Goal: Check status: Check status

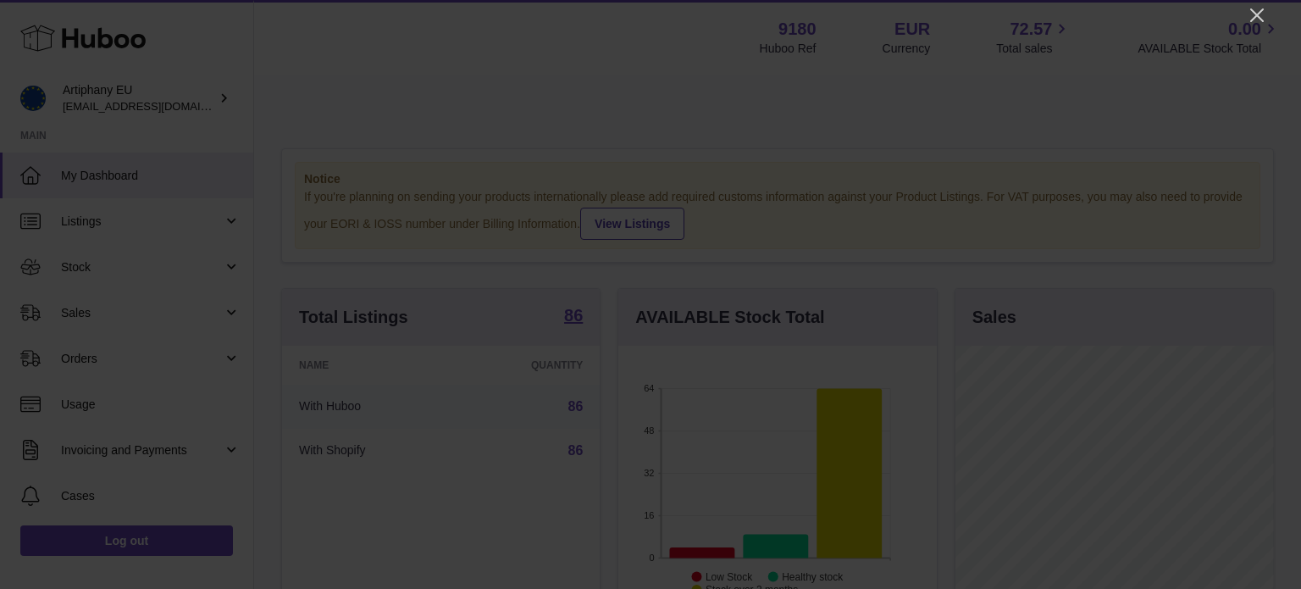
click at [1254, 25] on div at bounding box center [650, 294] width 1301 height 589
click at [1256, 16] on icon "Close" at bounding box center [1258, 15] width 14 height 14
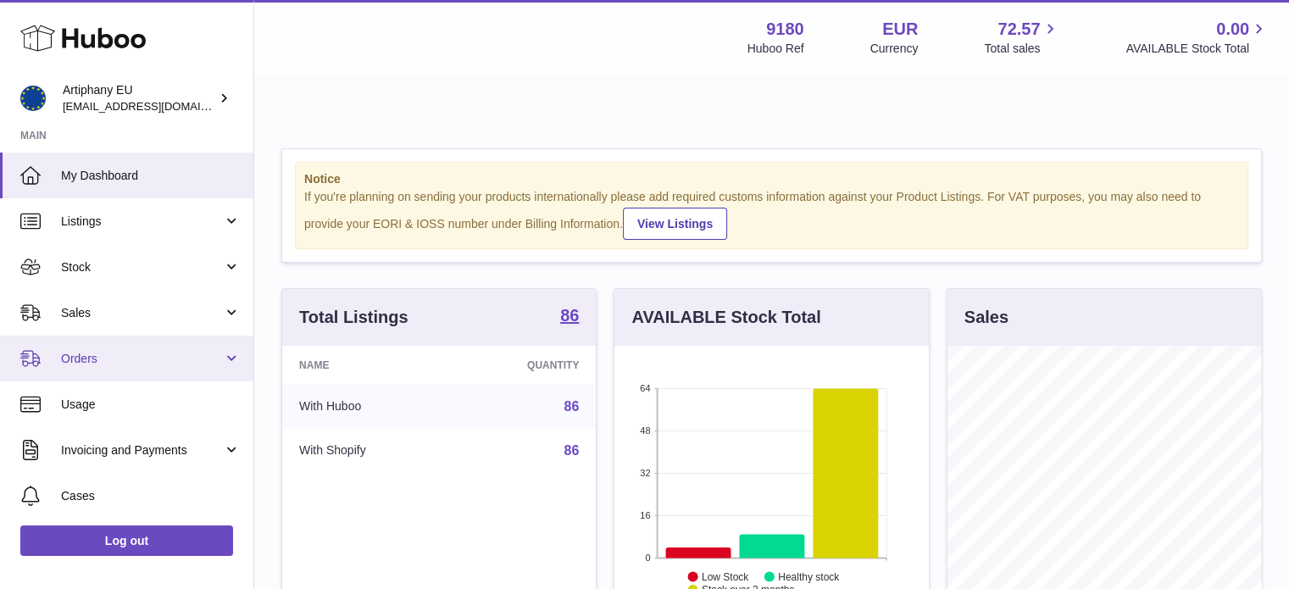
scroll to position [135, 0]
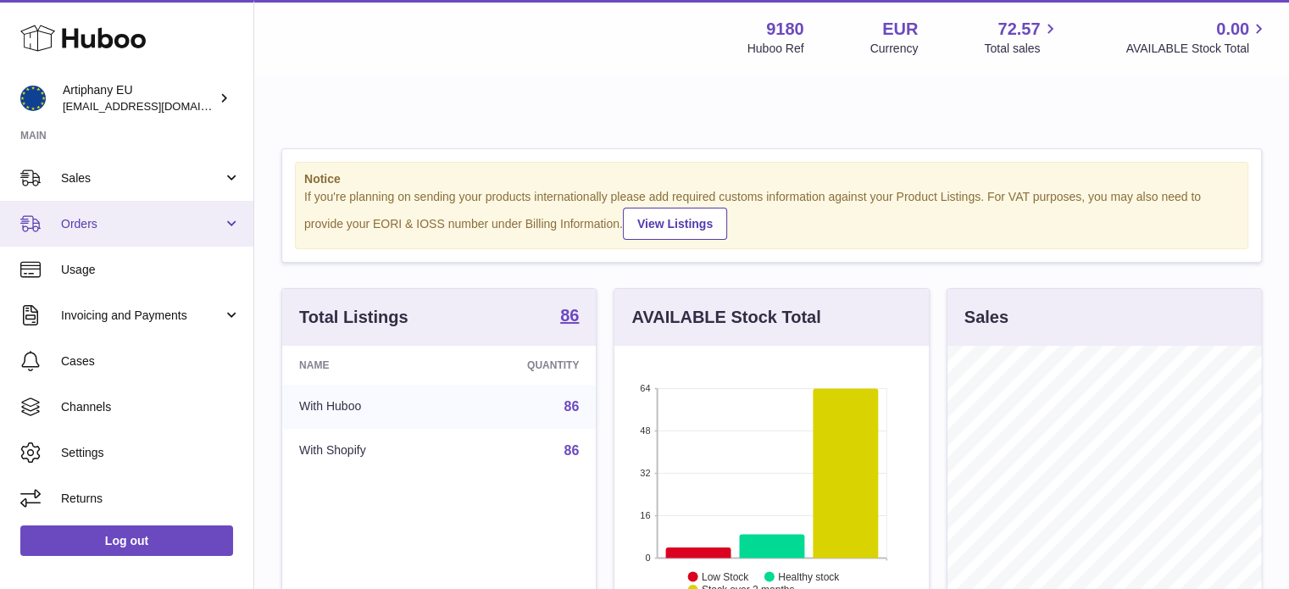
click at [194, 228] on span "Orders" at bounding box center [142, 224] width 162 height 16
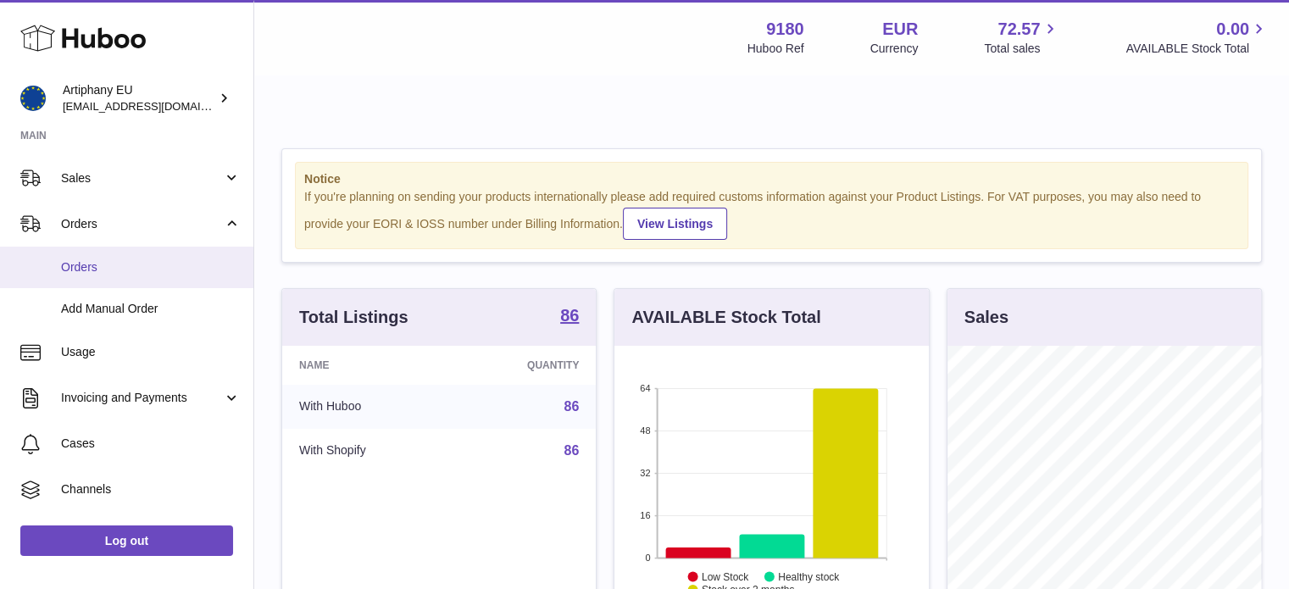
click at [186, 264] on span "Orders" at bounding box center [151, 267] width 180 height 16
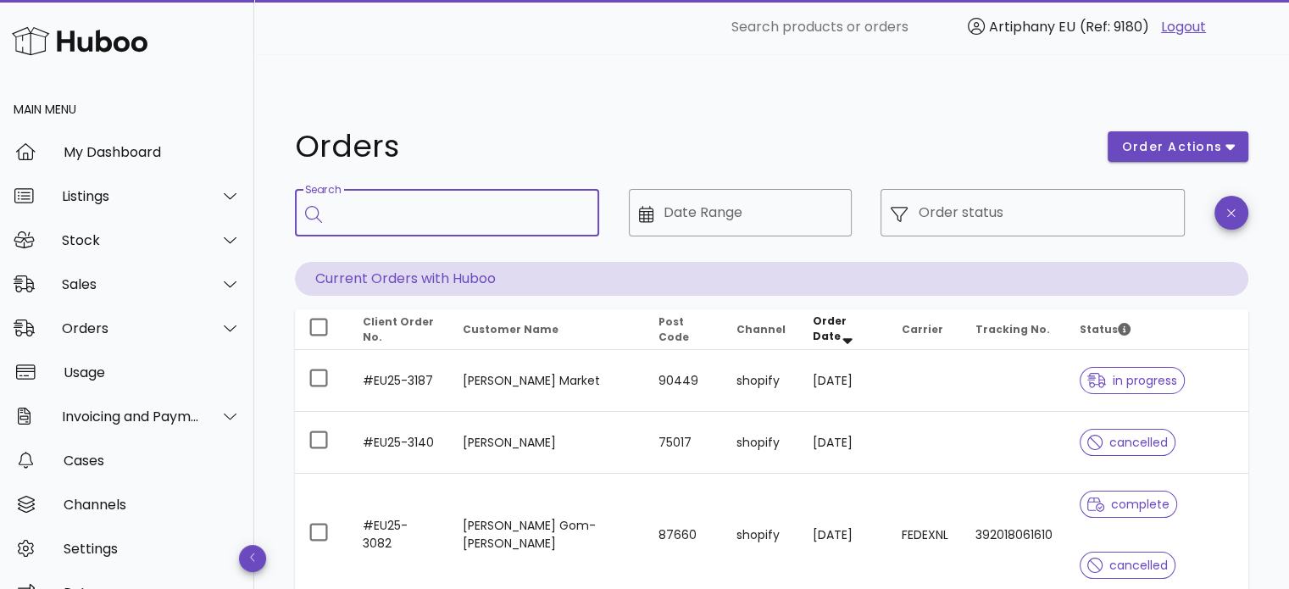
click at [559, 199] on input "Search" at bounding box center [458, 212] width 253 height 27
paste input "*********"
type input "*********"
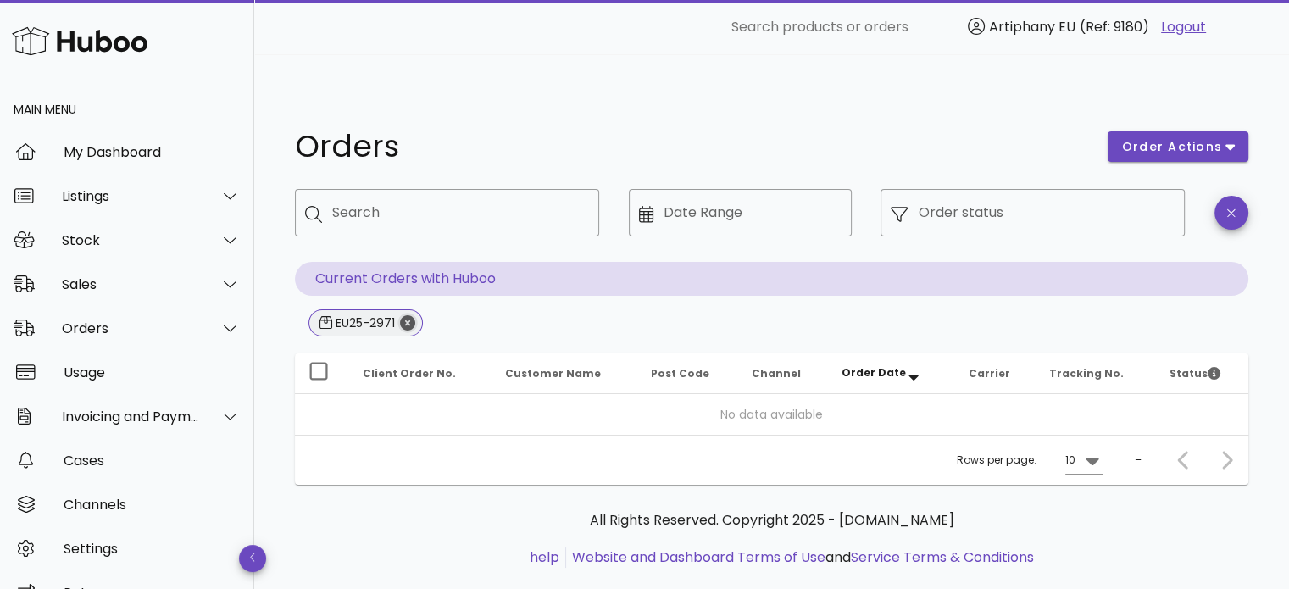
click at [404, 315] on icon "Close" at bounding box center [407, 322] width 15 height 15
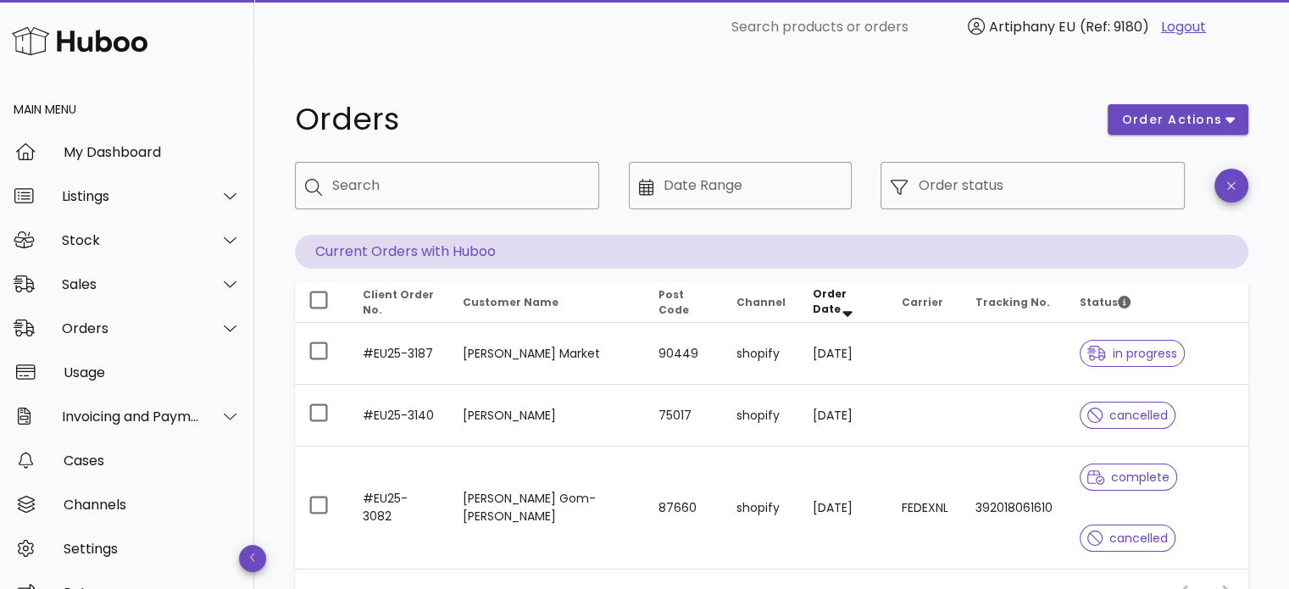
scroll to position [29, 0]
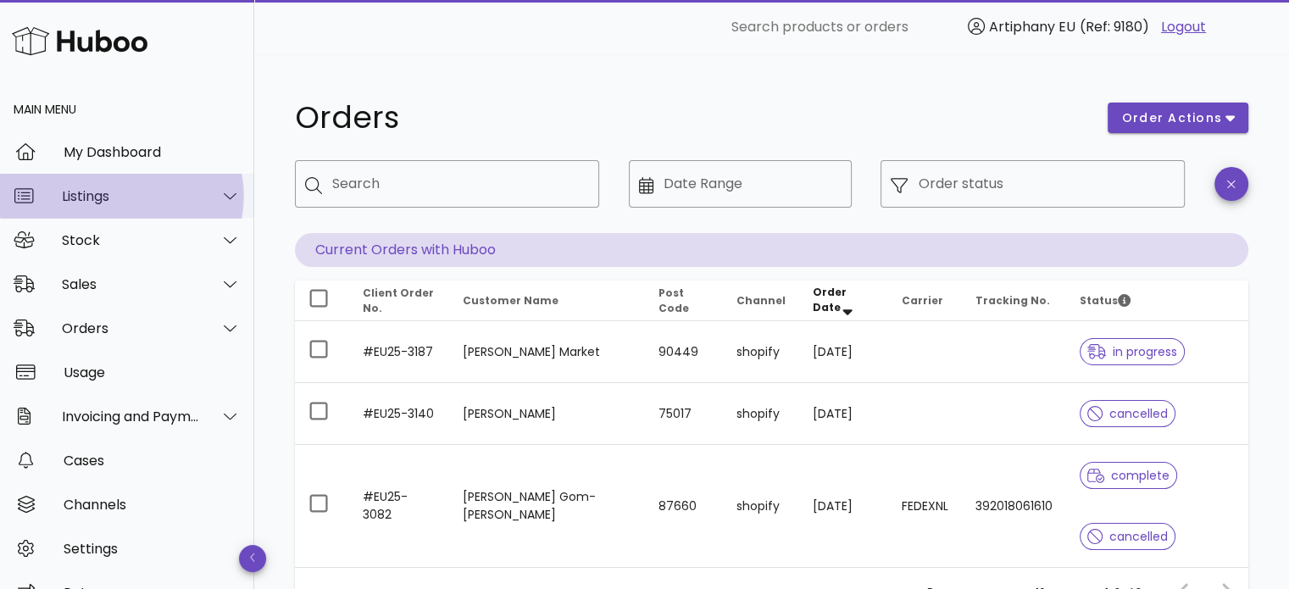
click at [224, 197] on icon at bounding box center [230, 195] width 13 height 15
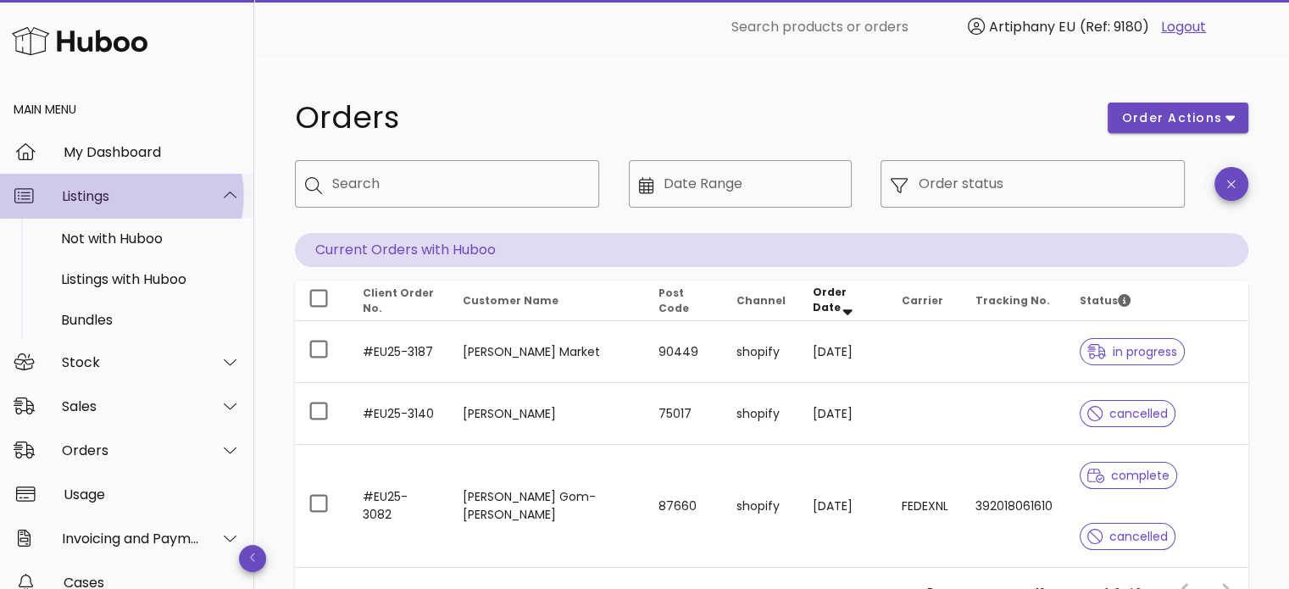
click at [224, 197] on icon at bounding box center [230, 195] width 13 height 15
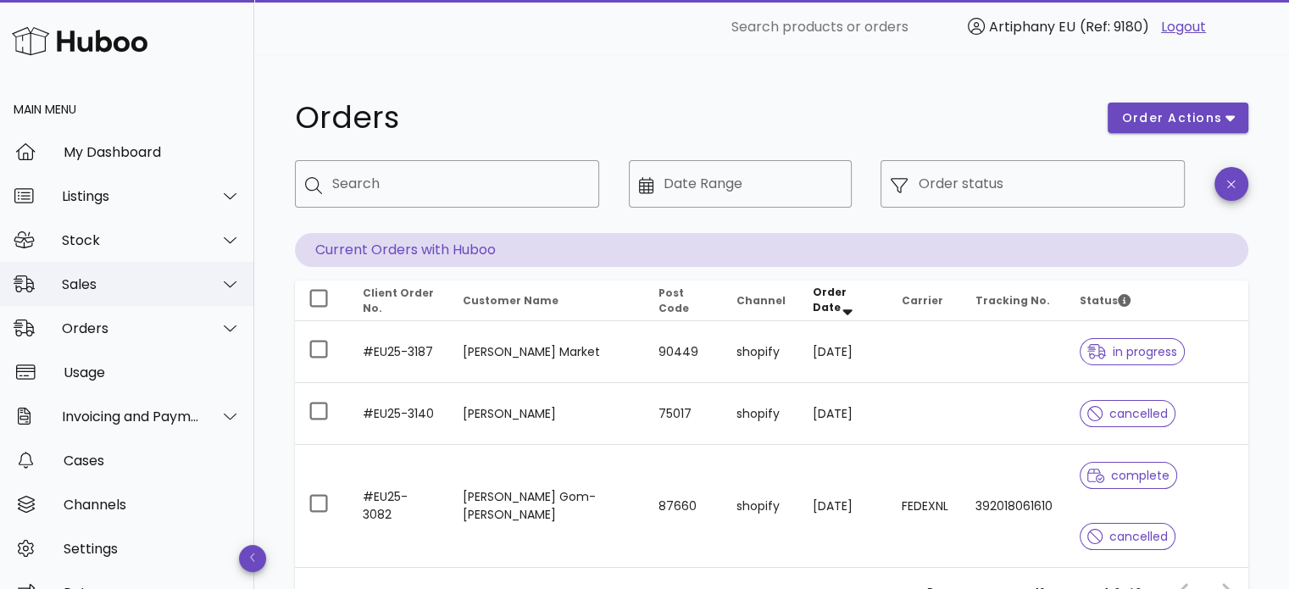
click at [219, 284] on div at bounding box center [229, 283] width 21 height 15
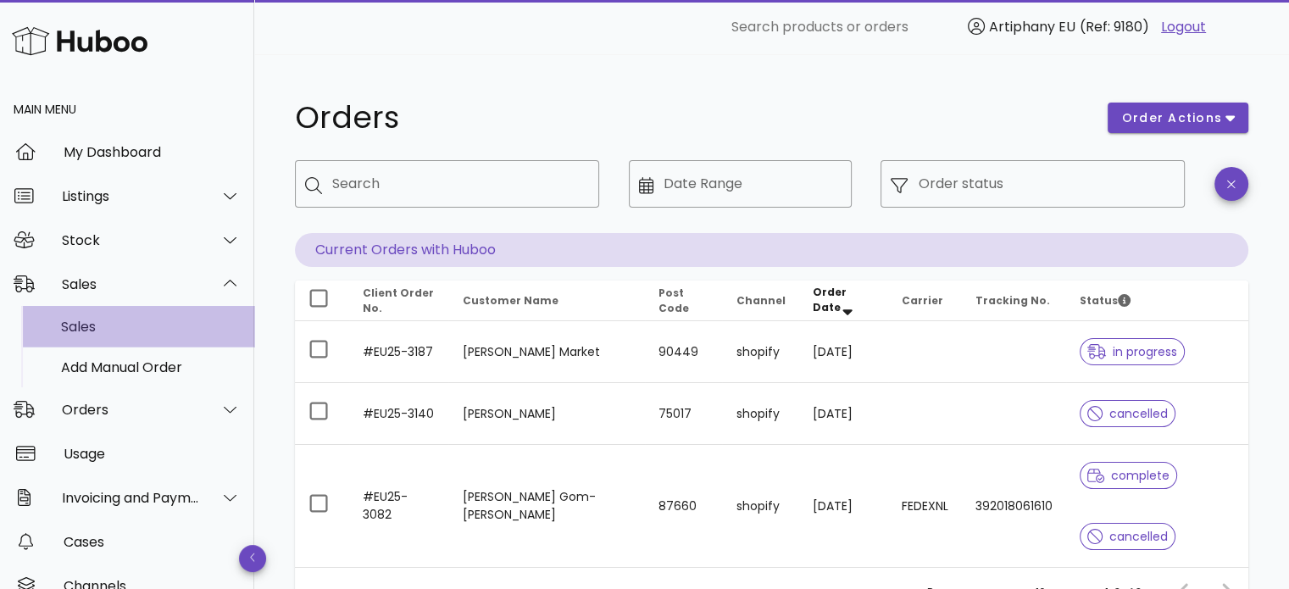
click at [197, 326] on div "Sales" at bounding box center [151, 327] width 180 height 16
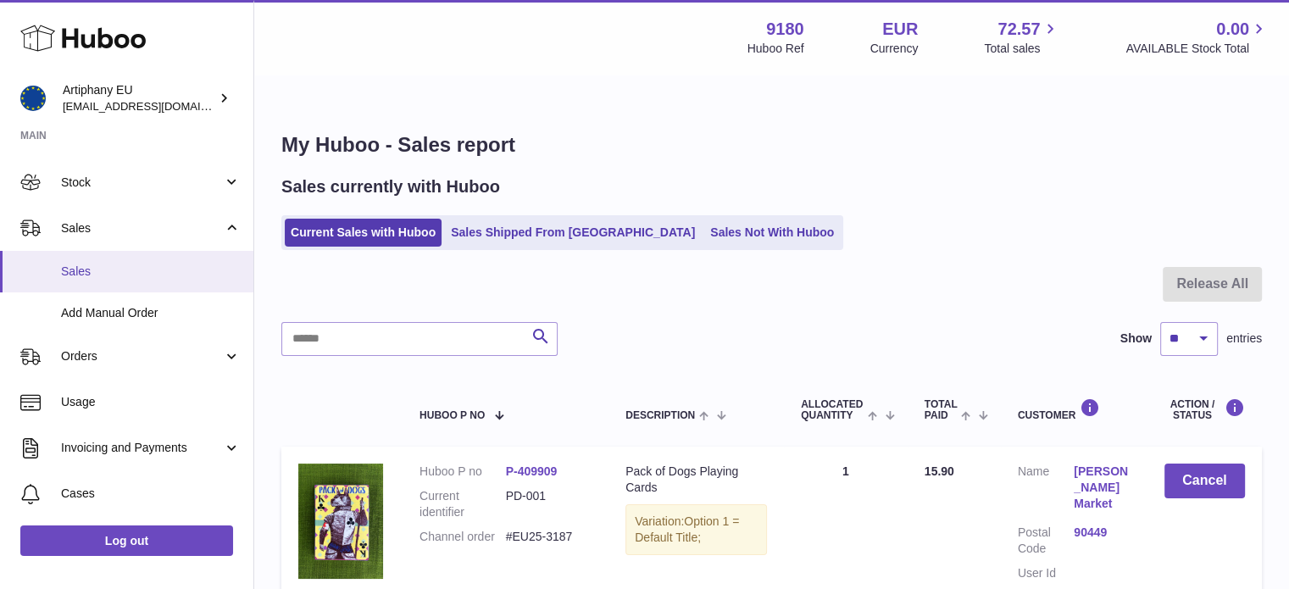
scroll to position [98, 0]
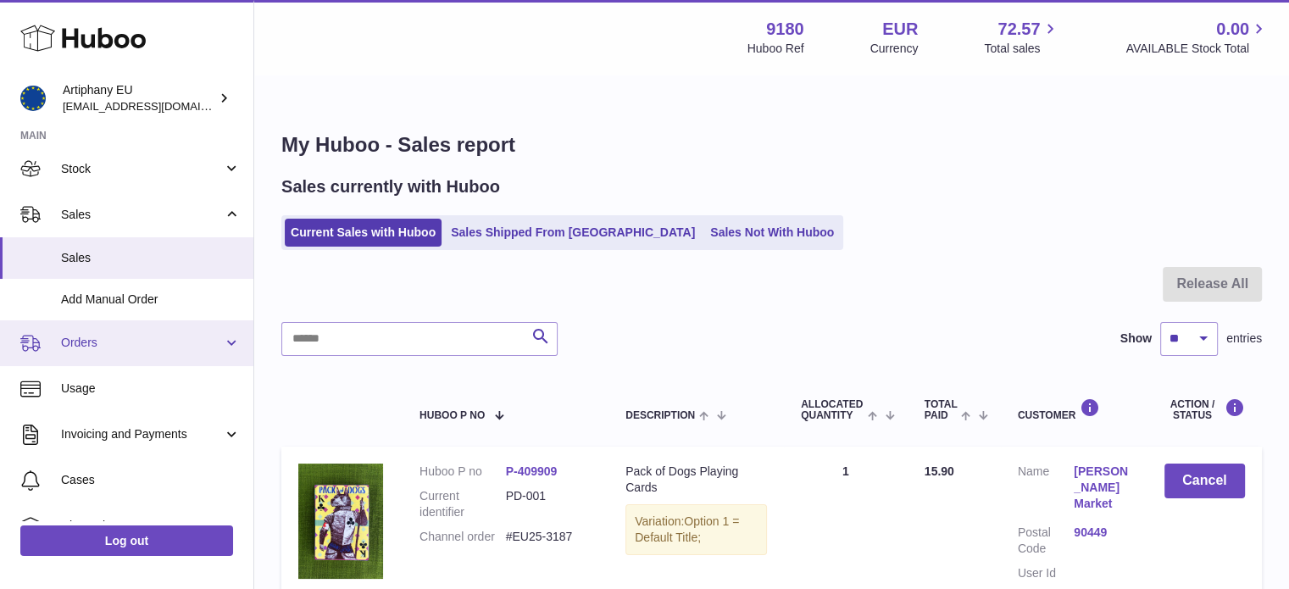
click at [193, 344] on span "Orders" at bounding box center [142, 343] width 162 height 16
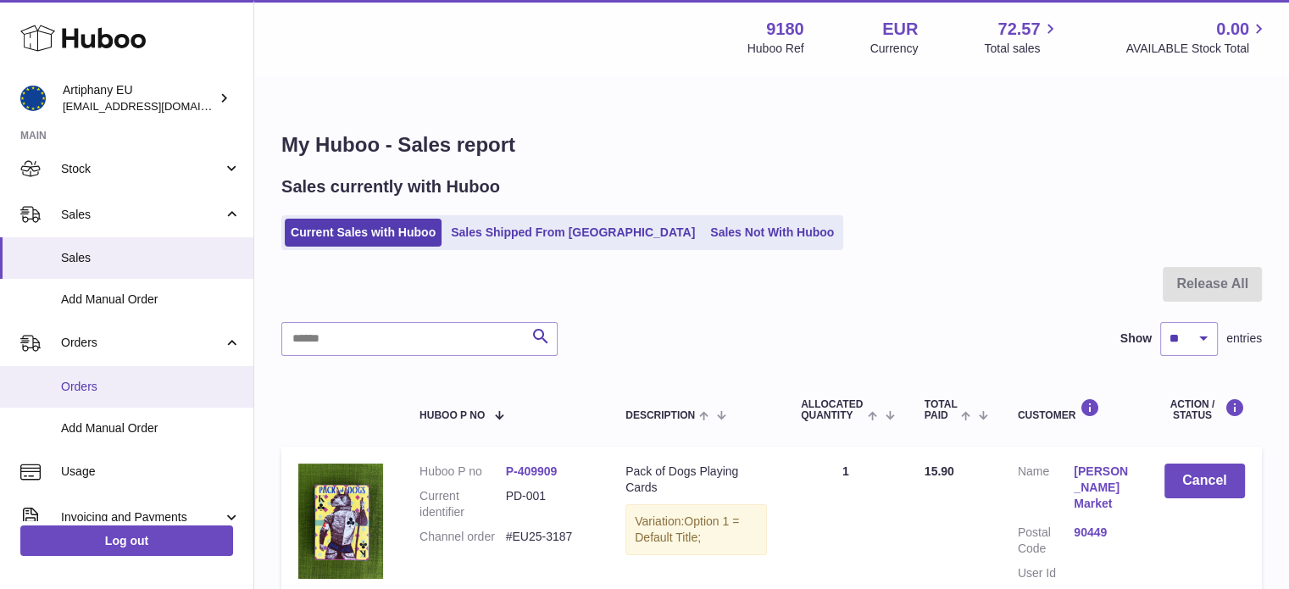
click at [203, 392] on span "Orders" at bounding box center [151, 387] width 180 height 16
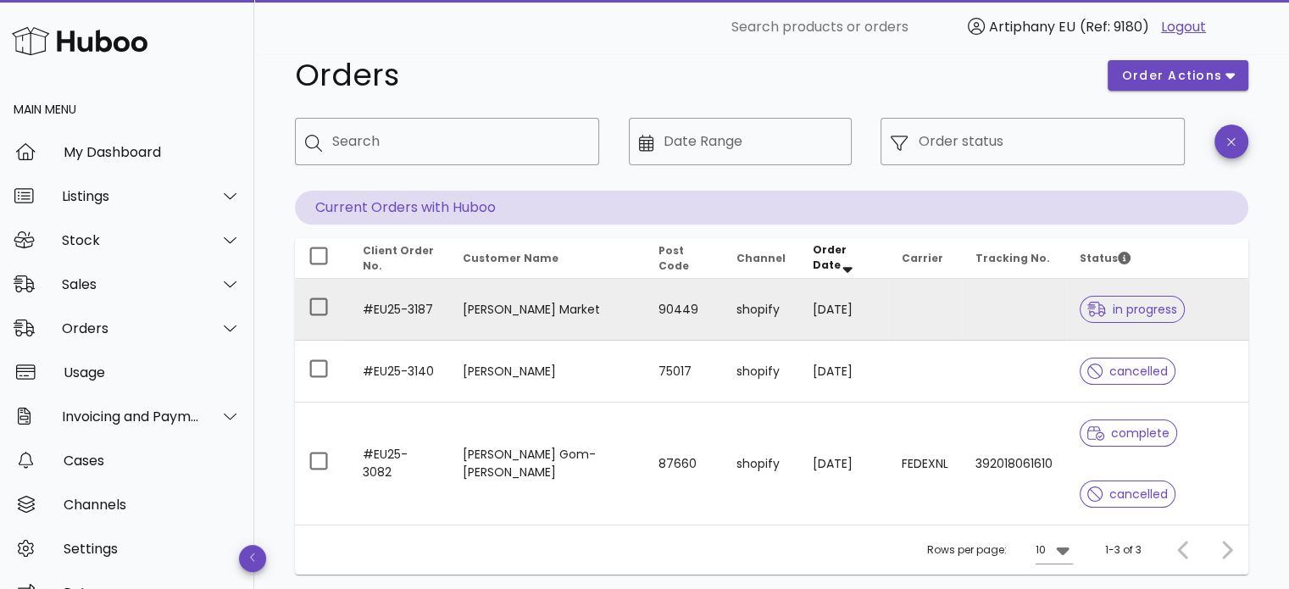
scroll to position [71, 0]
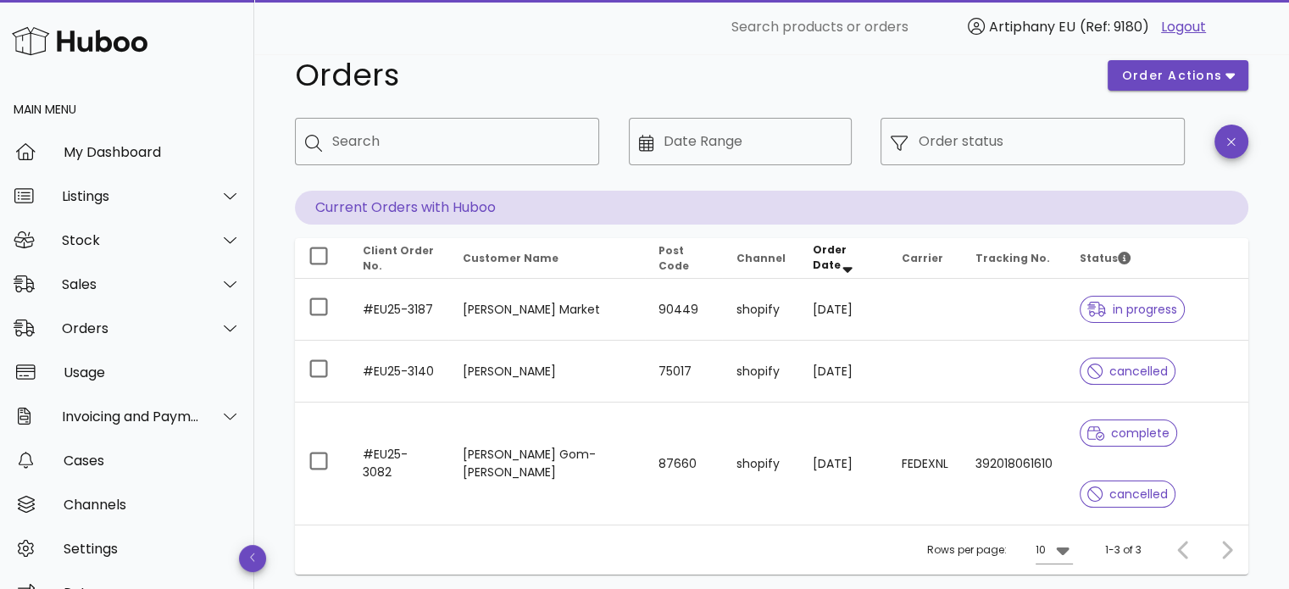
click at [843, 267] on icon "Order Date: Sorted descending. Activate to remove sorting." at bounding box center [847, 270] width 9 height 6
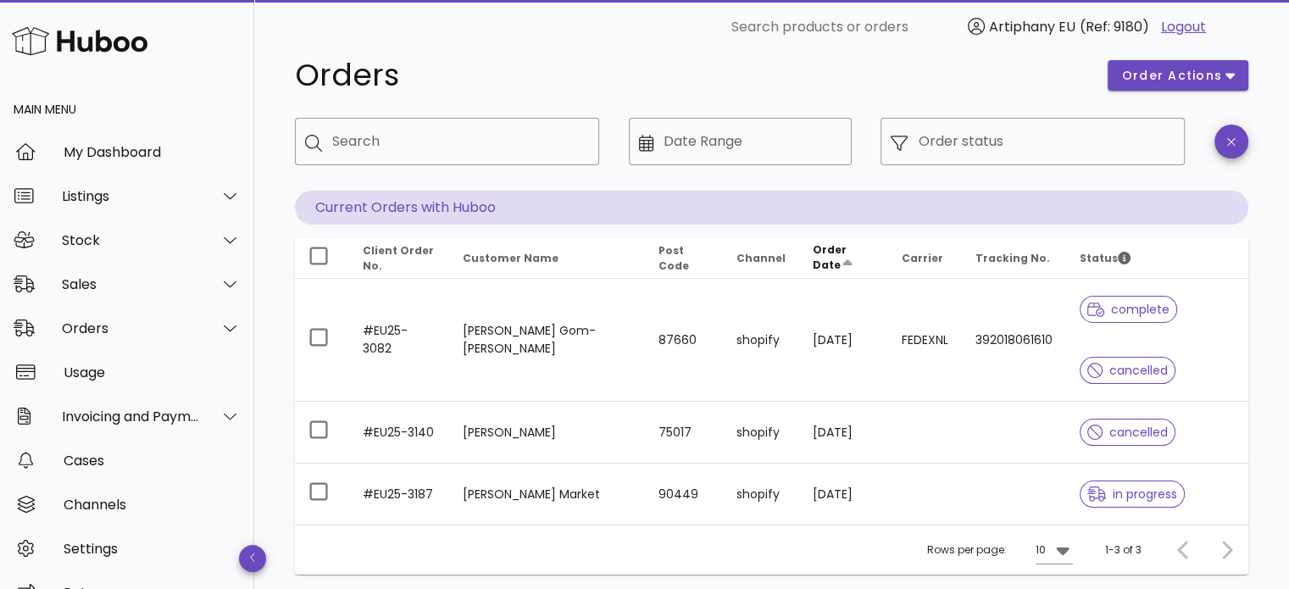
click at [840, 258] on icon "Order Date: Not sorted. Activate to sort ascending." at bounding box center [847, 265] width 15 height 15
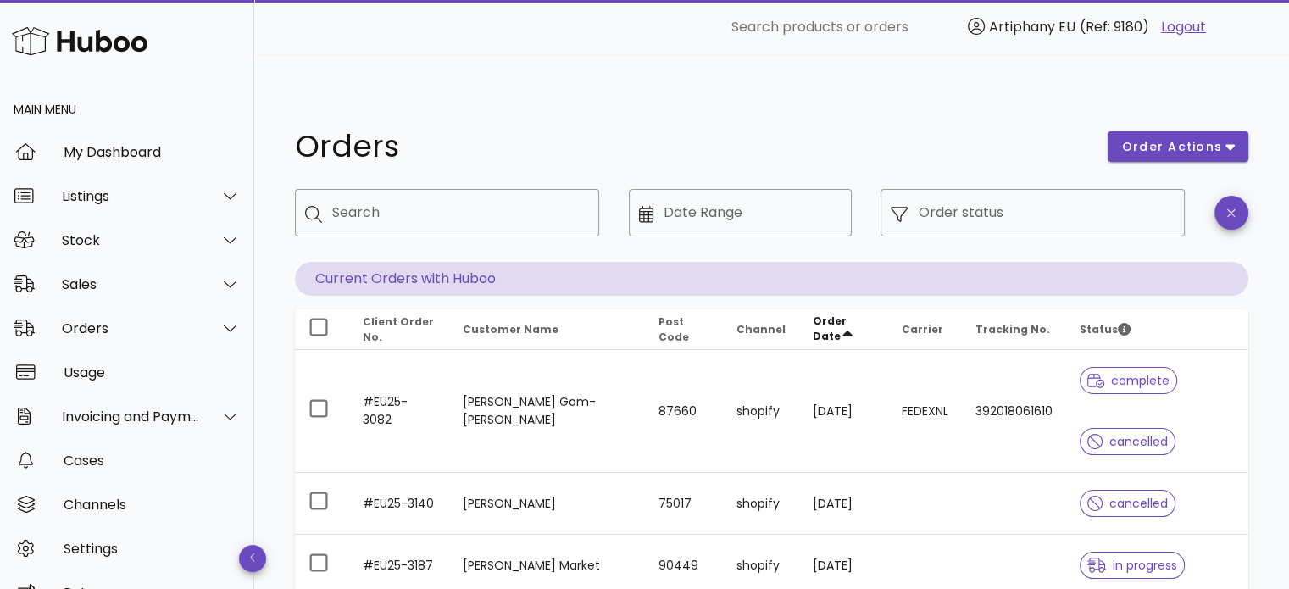
click at [1007, 31] on span "Artiphany EU" at bounding box center [1032, 26] width 86 height 19
click at [827, 29] on input "Search products or orders" at bounding box center [838, 27] width 214 height 27
paste input "*********"
type input "*********"
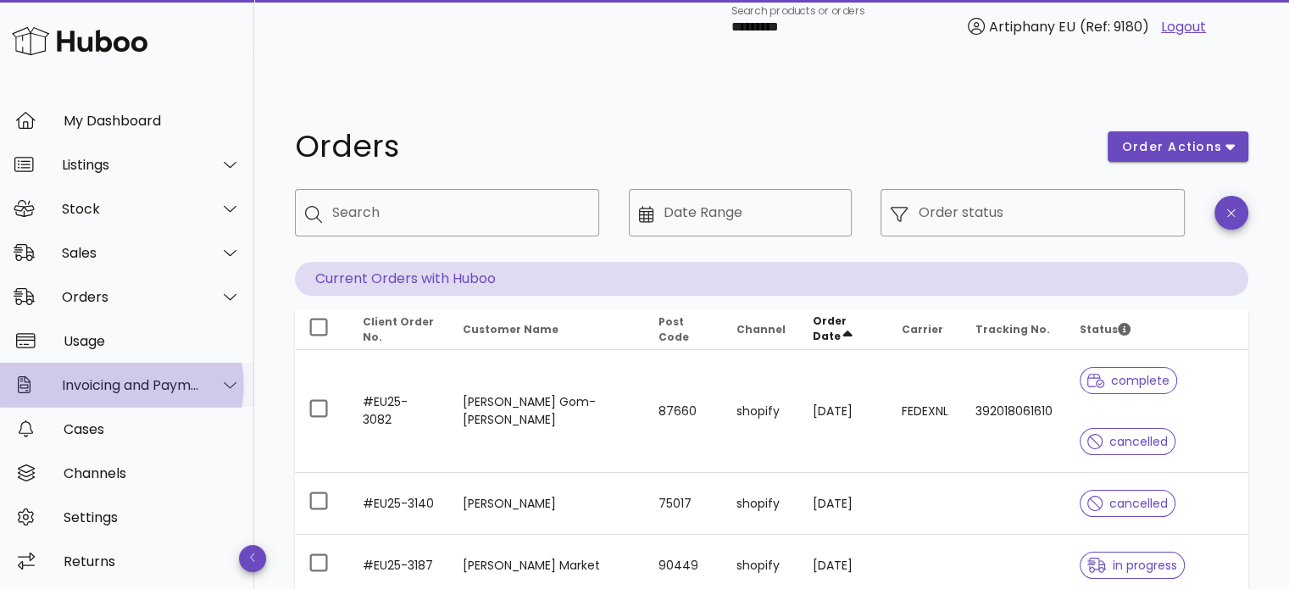
click at [203, 386] on div at bounding box center [220, 384] width 41 height 42
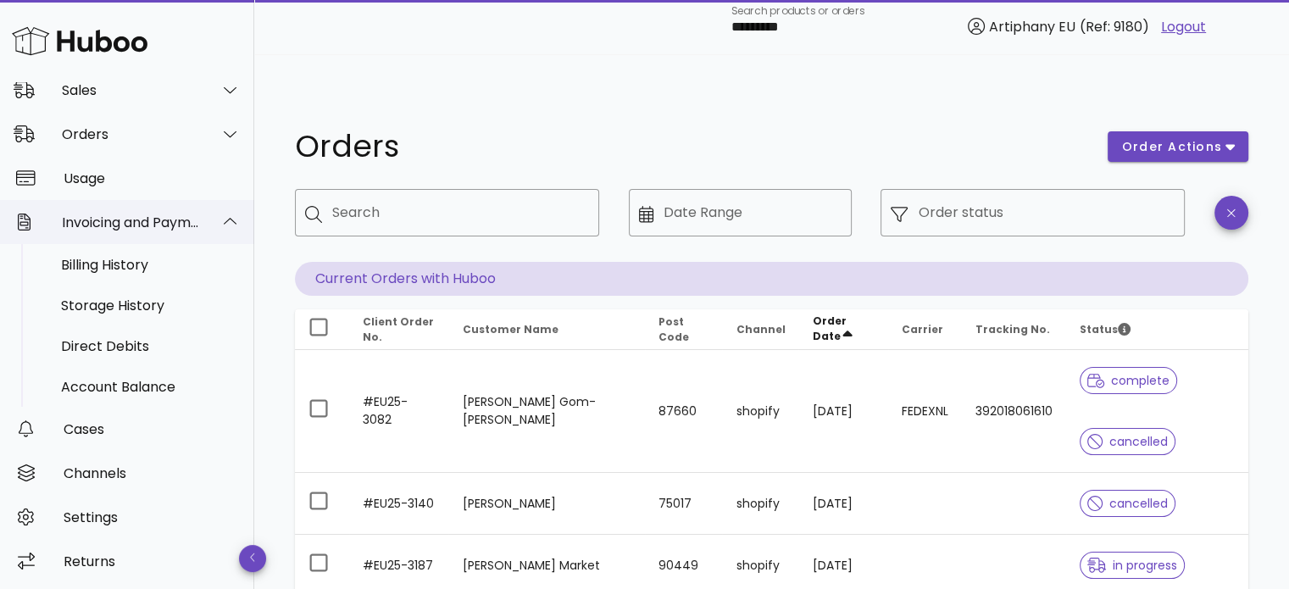
scroll to position [193, 0]
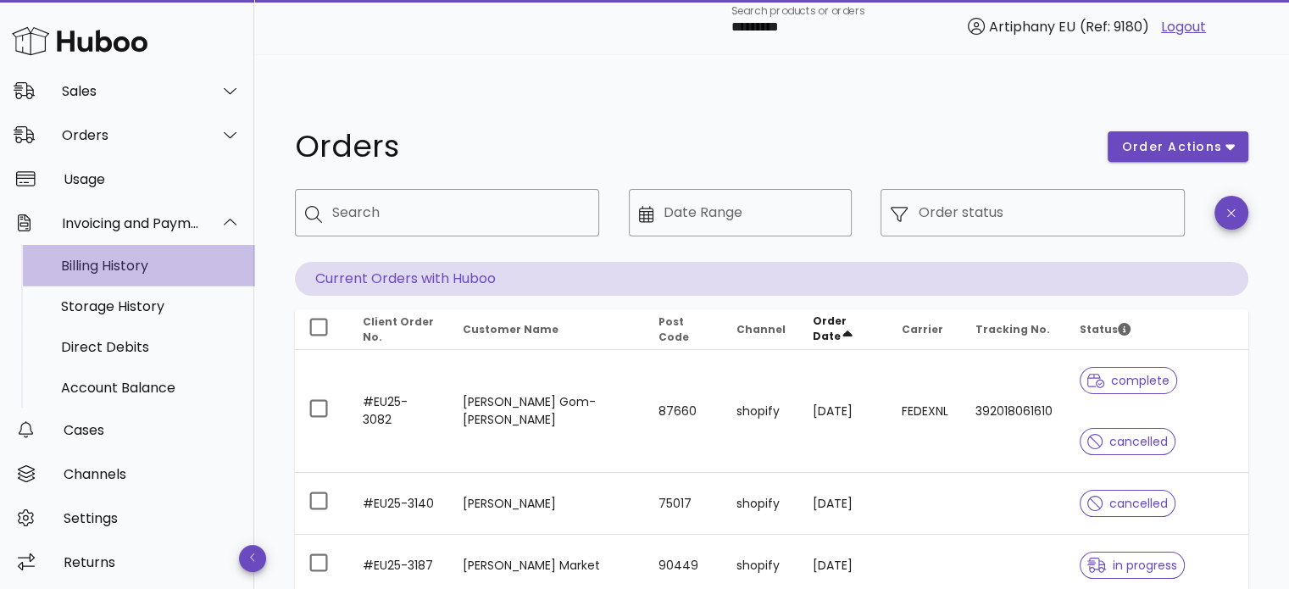
click at [120, 264] on div "Billing History" at bounding box center [151, 266] width 180 height 16
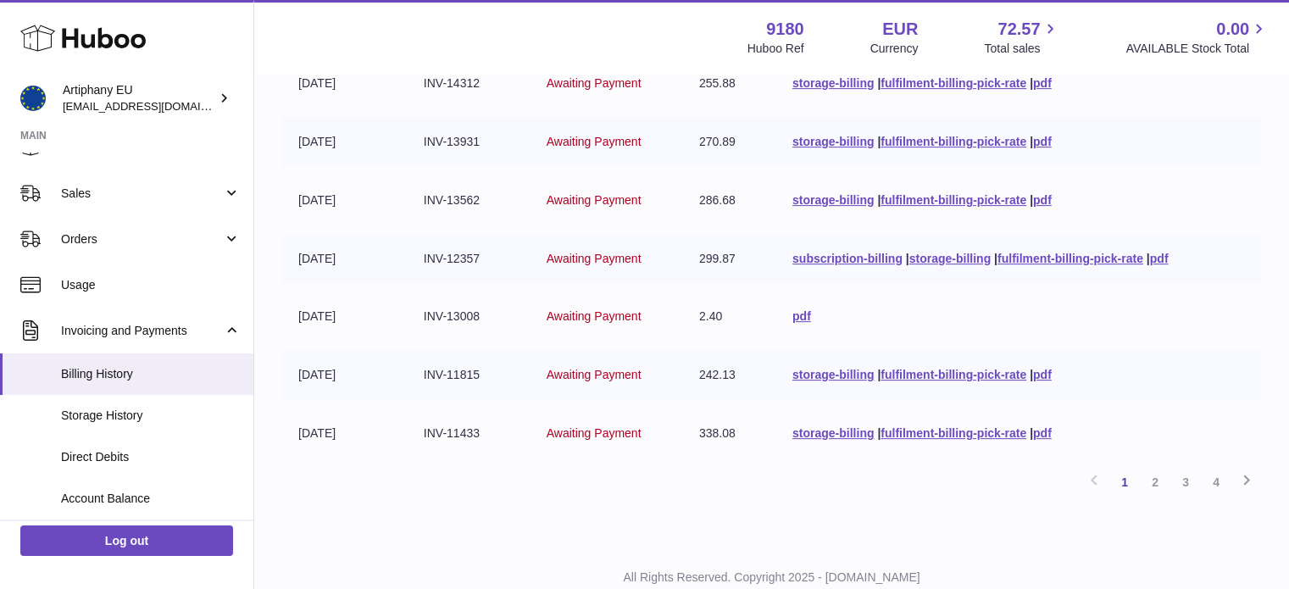
scroll to position [120, 0]
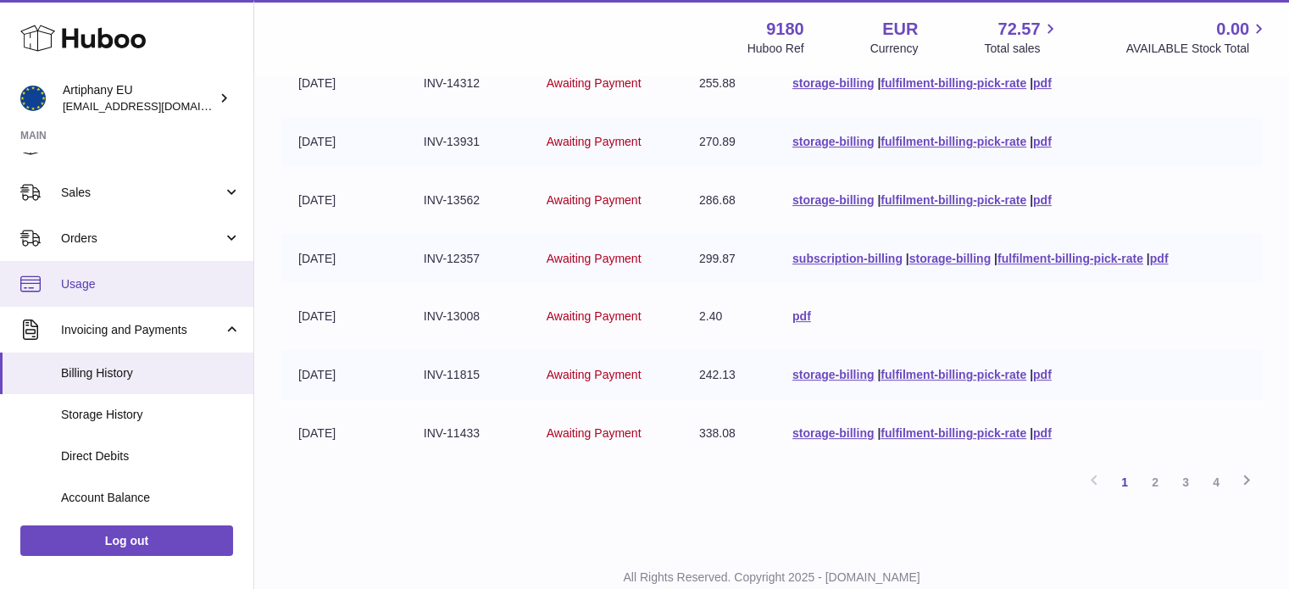
click at [87, 279] on span "Usage" at bounding box center [151, 284] width 180 height 16
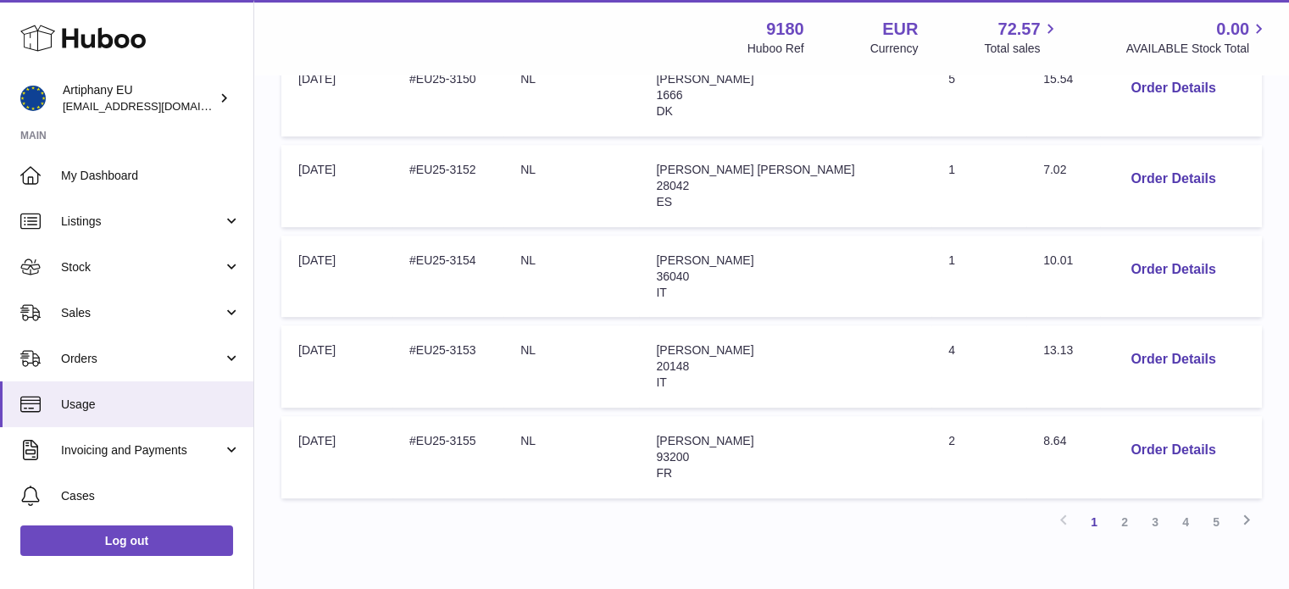
scroll to position [892, 0]
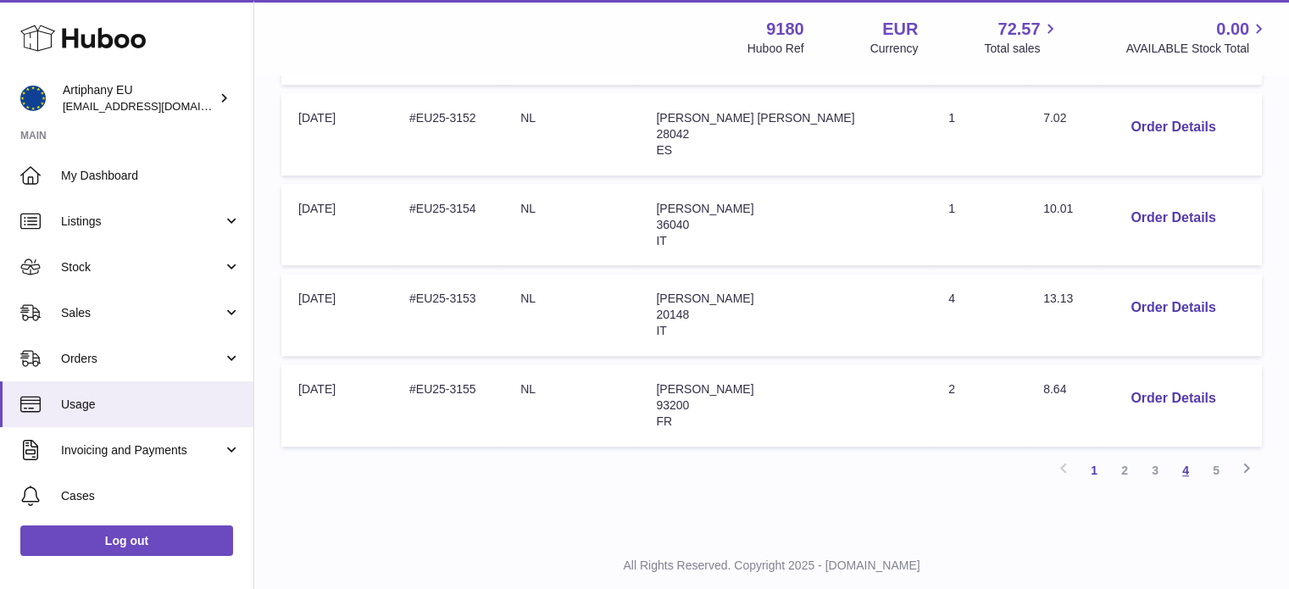
click at [1185, 455] on link "4" at bounding box center [1185, 470] width 31 height 31
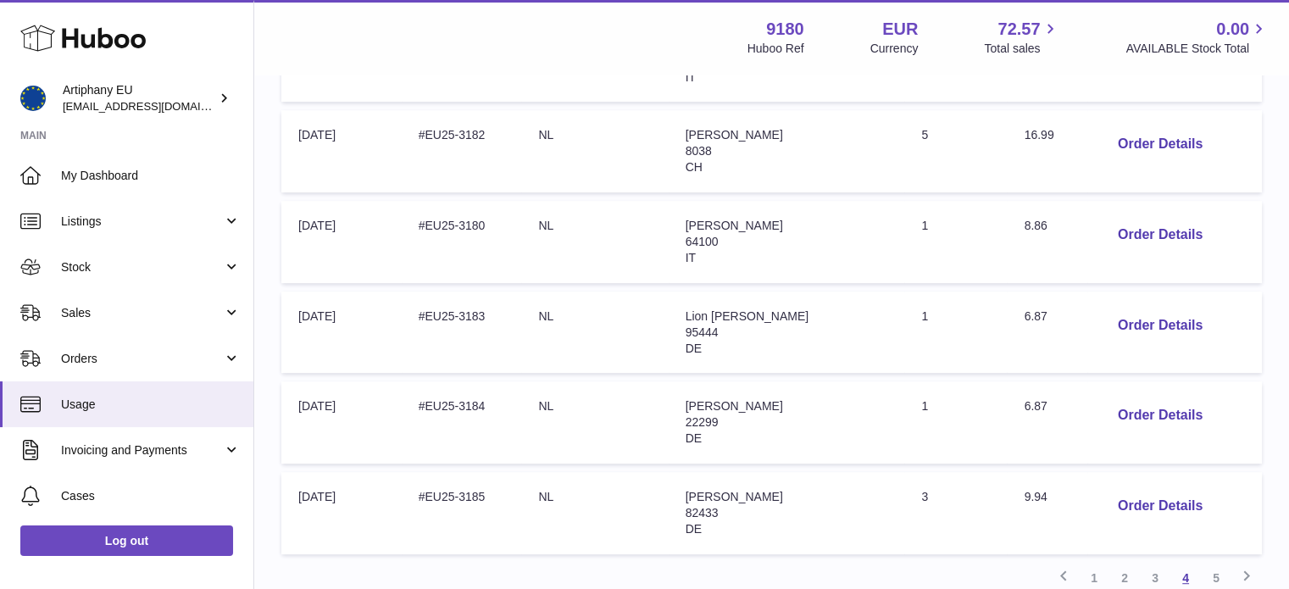
scroll to position [835, 0]
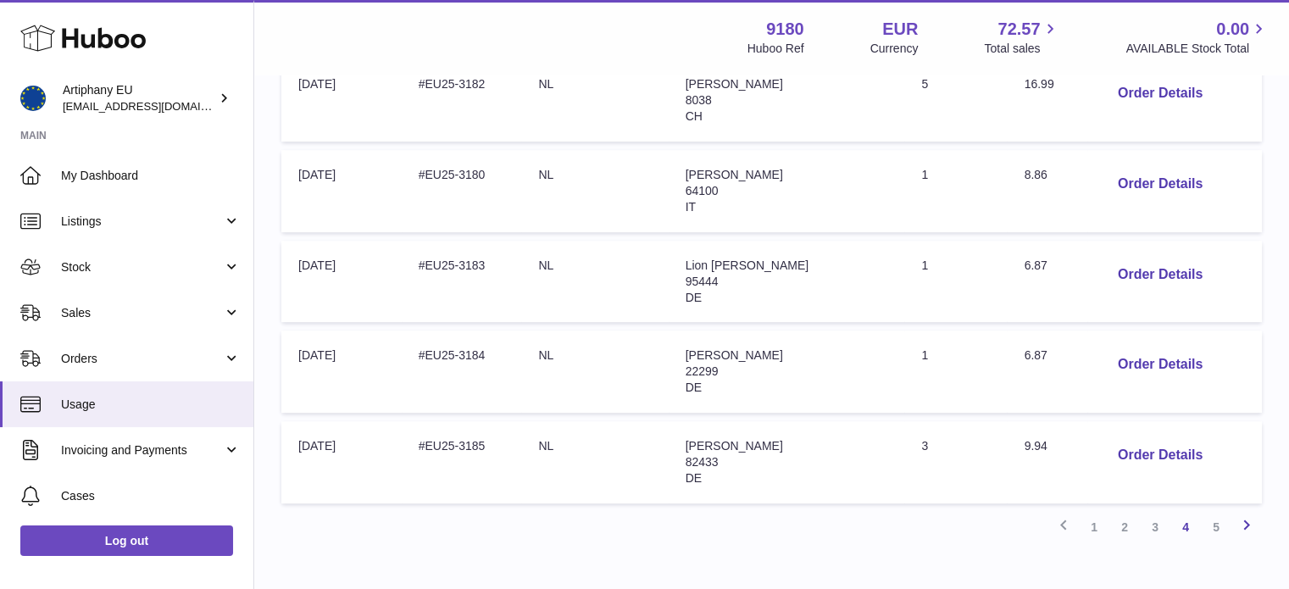
click at [1249, 514] on icon at bounding box center [1246, 524] width 20 height 21
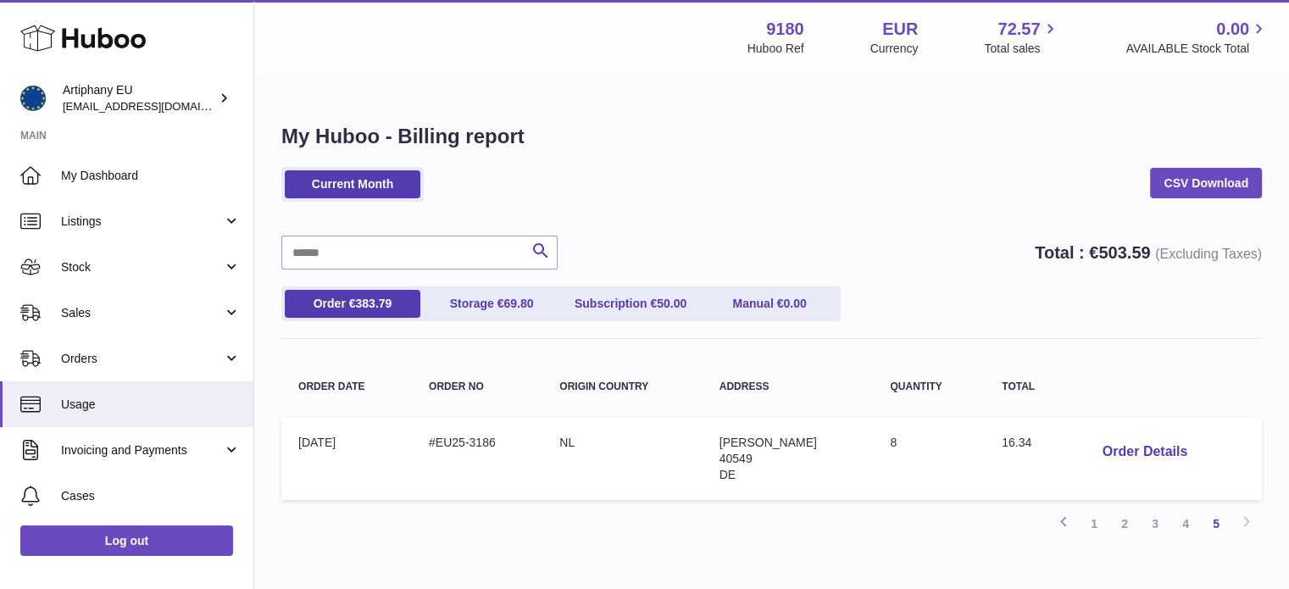
scroll to position [25, 0]
click at [1090, 509] on link "1" at bounding box center [1094, 524] width 31 height 31
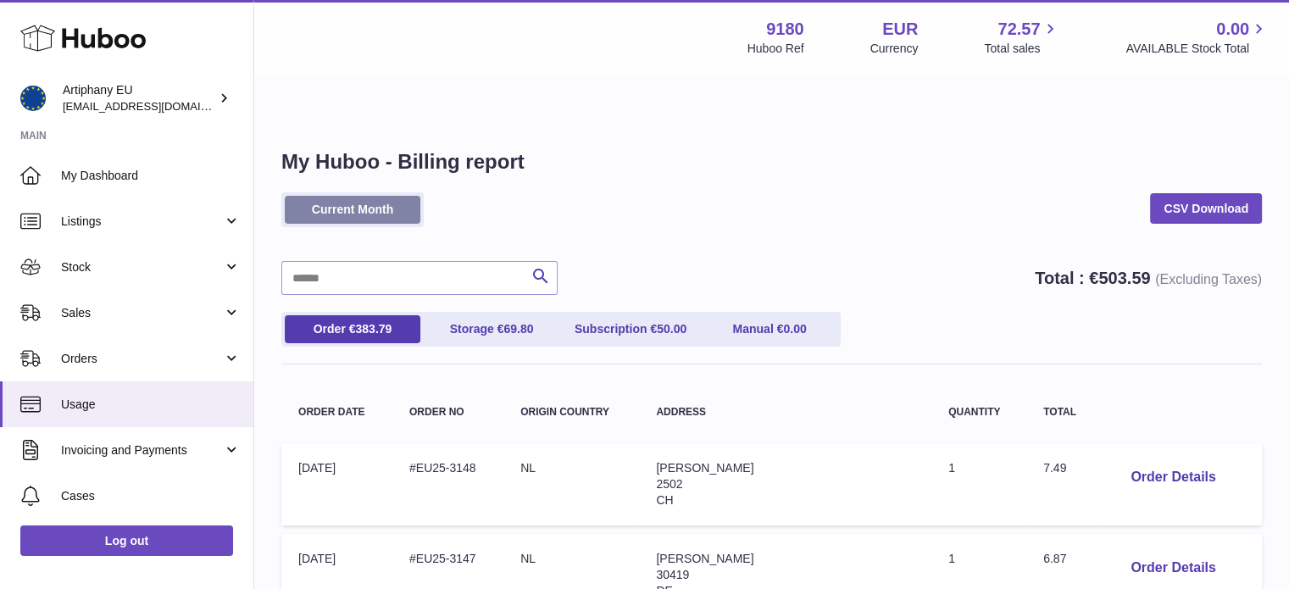
click at [386, 196] on link "Current Month" at bounding box center [353, 210] width 136 height 28
drag, startPoint x: 383, startPoint y: 169, endPoint x: 349, endPoint y: 165, distance: 34.2
click at [349, 196] on link "Current Month" at bounding box center [353, 210] width 136 height 28
click at [1166, 460] on button "Order Details" at bounding box center [1173, 477] width 112 height 35
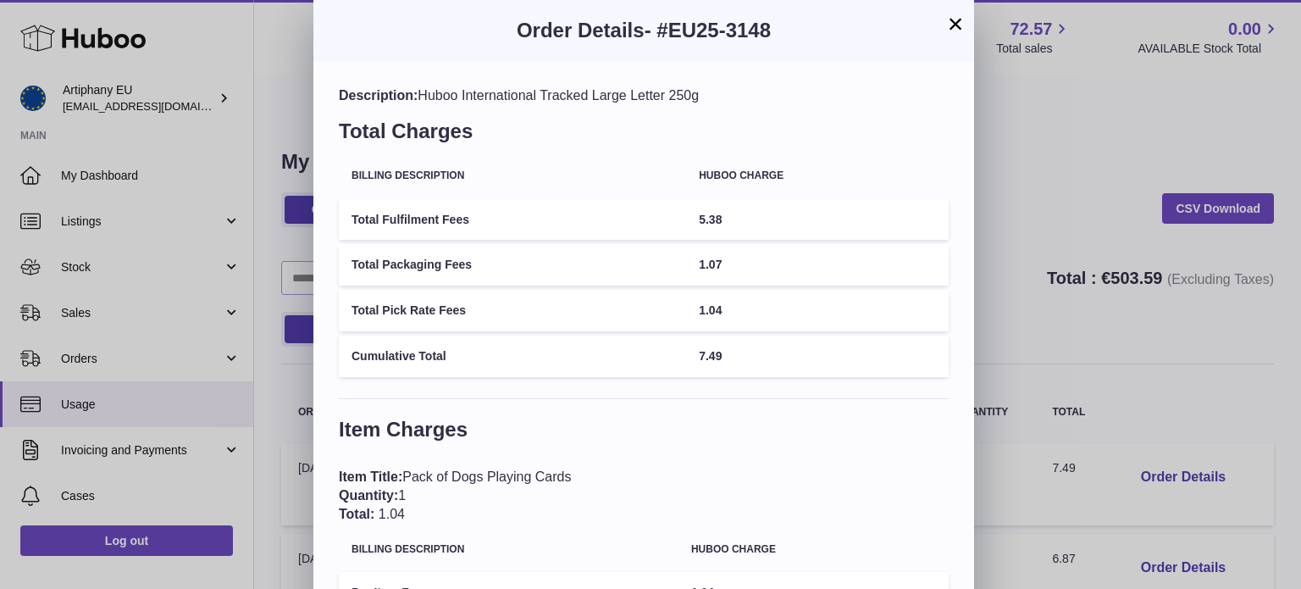
click at [959, 15] on button "×" at bounding box center [956, 24] width 20 height 20
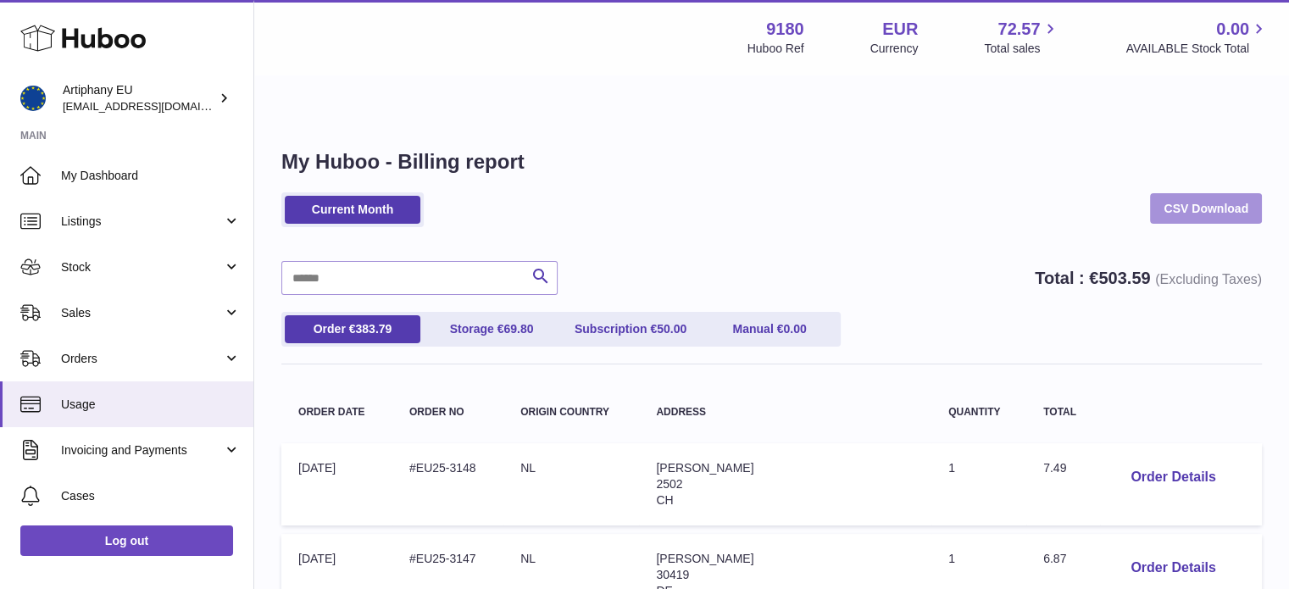
click at [1203, 193] on link "CSV Download" at bounding box center [1206, 208] width 112 height 31
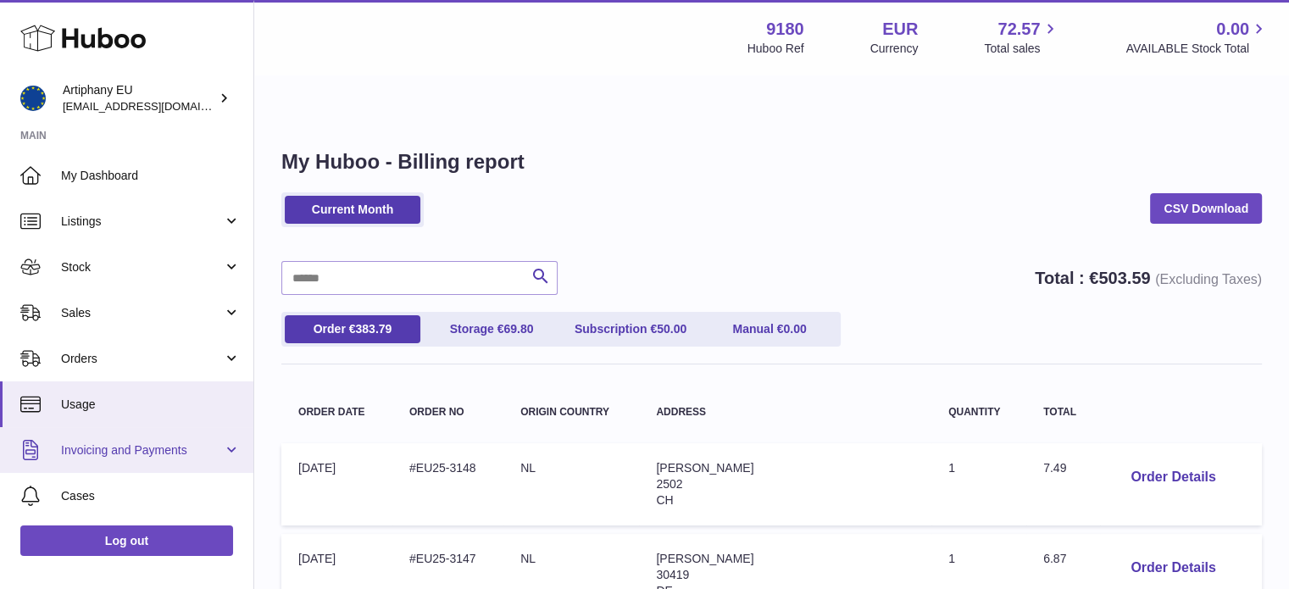
click at [208, 450] on span "Invoicing and Payments" at bounding box center [142, 450] width 162 height 16
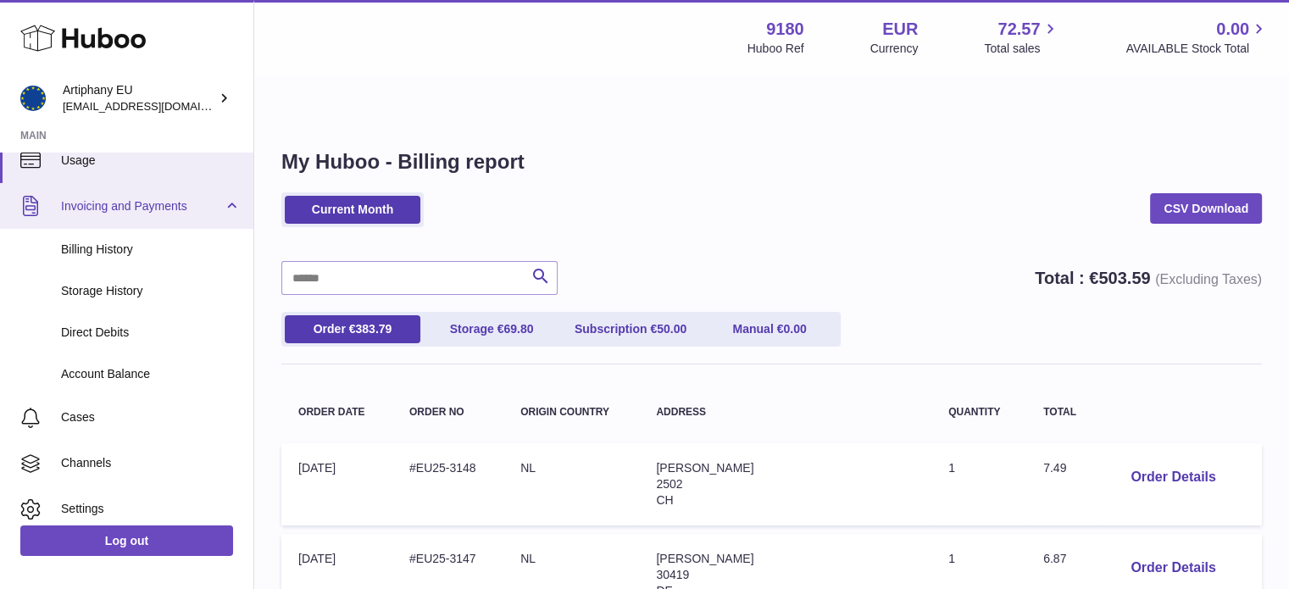
scroll to position [250, 0]
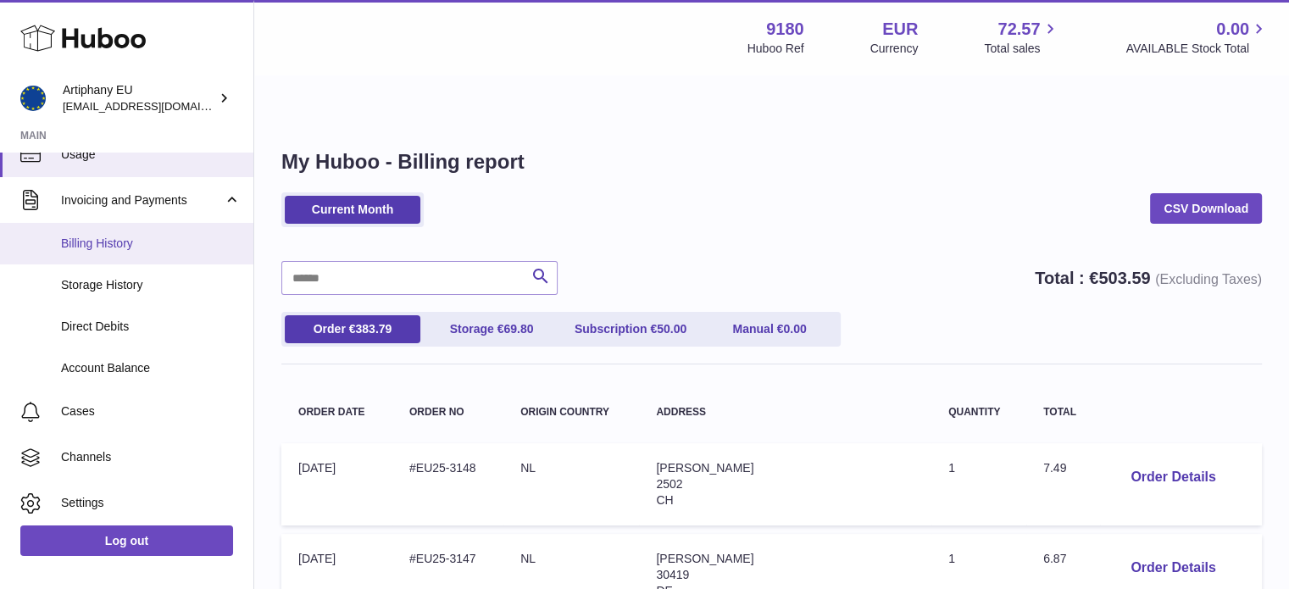
click at [179, 258] on link "Billing History" at bounding box center [126, 244] width 253 height 42
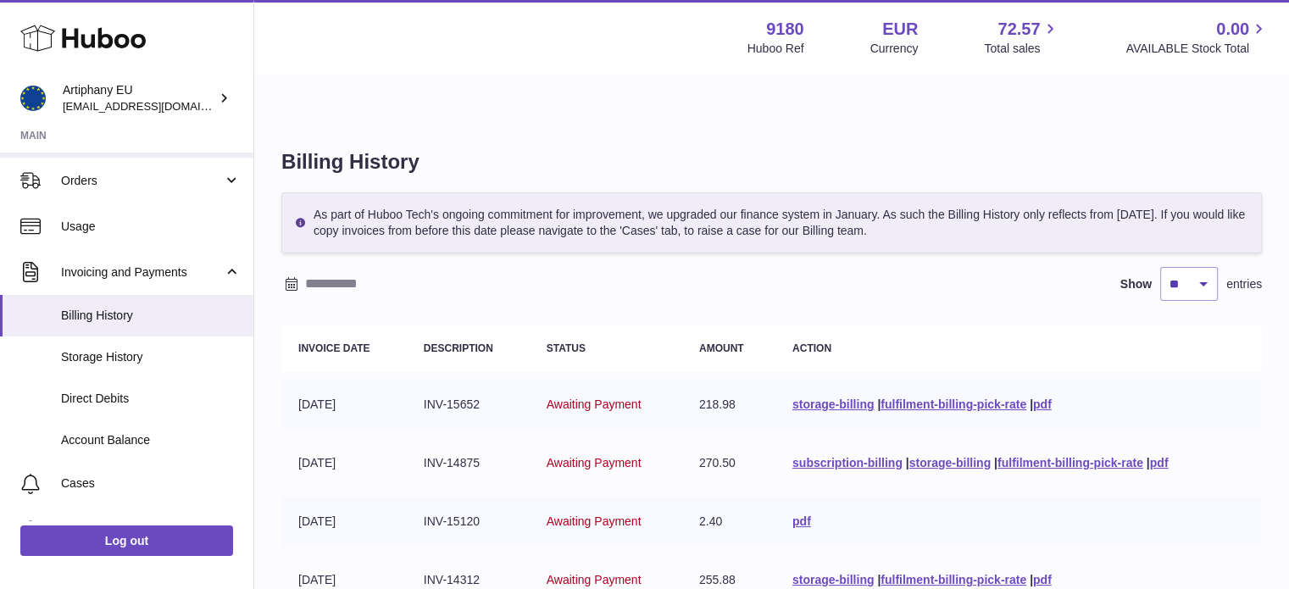
scroll to position [188, 0]
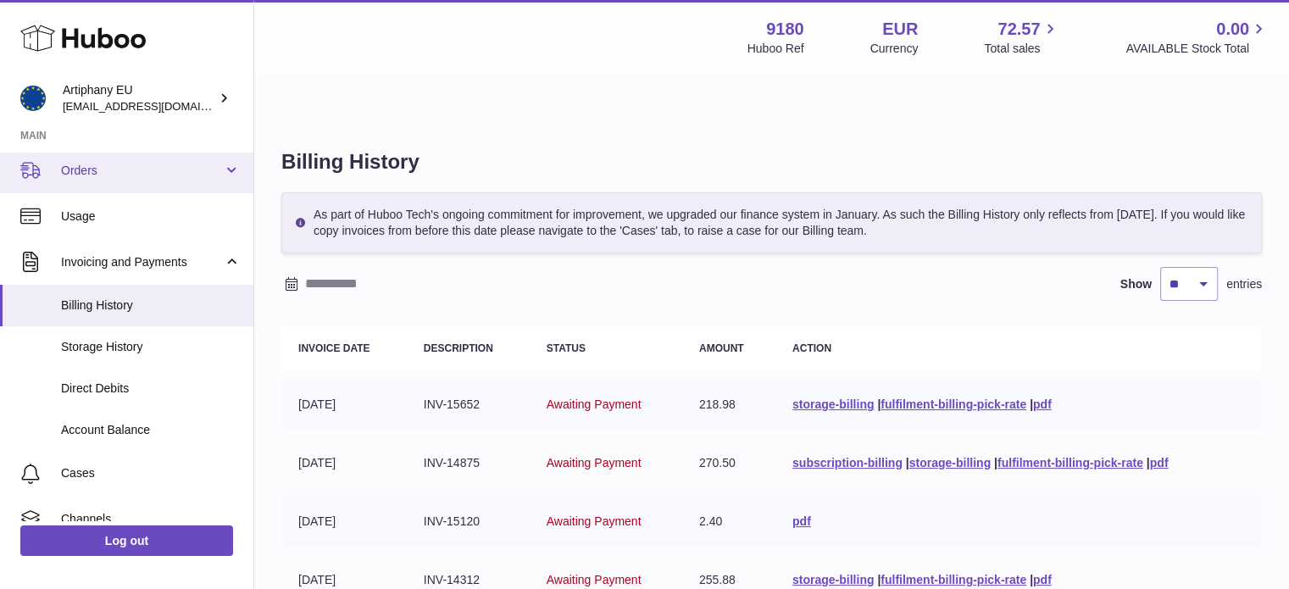
click at [232, 166] on link "Orders" at bounding box center [126, 170] width 253 height 46
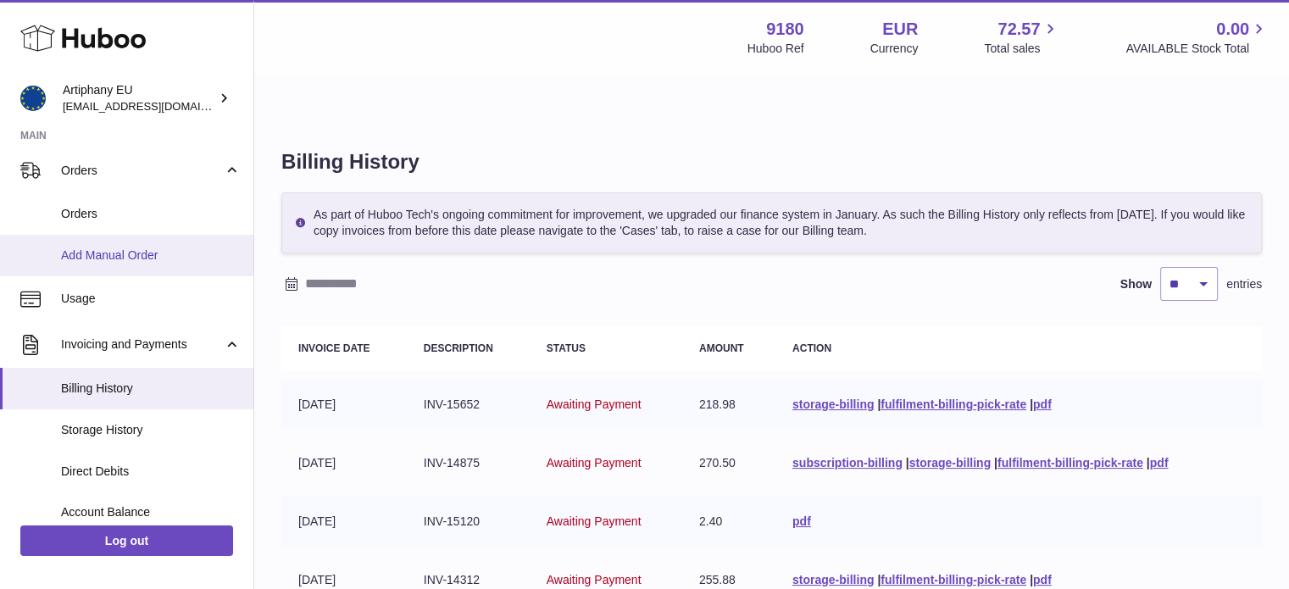
scroll to position [0, 0]
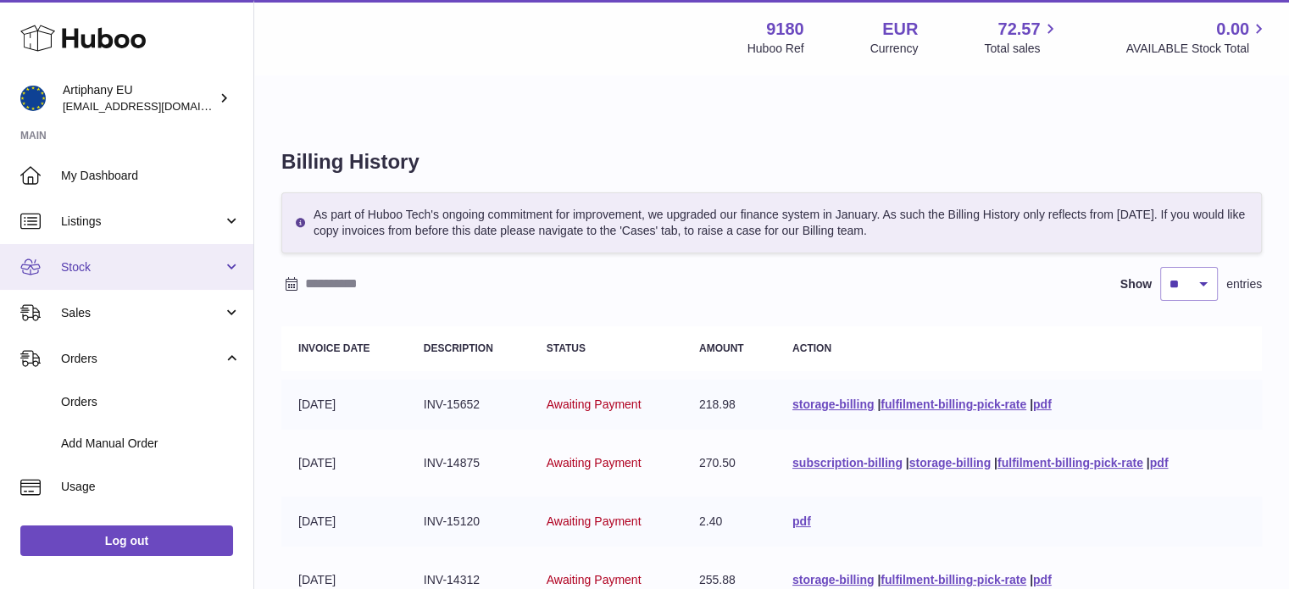
click at [230, 281] on link "Stock" at bounding box center [126, 267] width 253 height 46
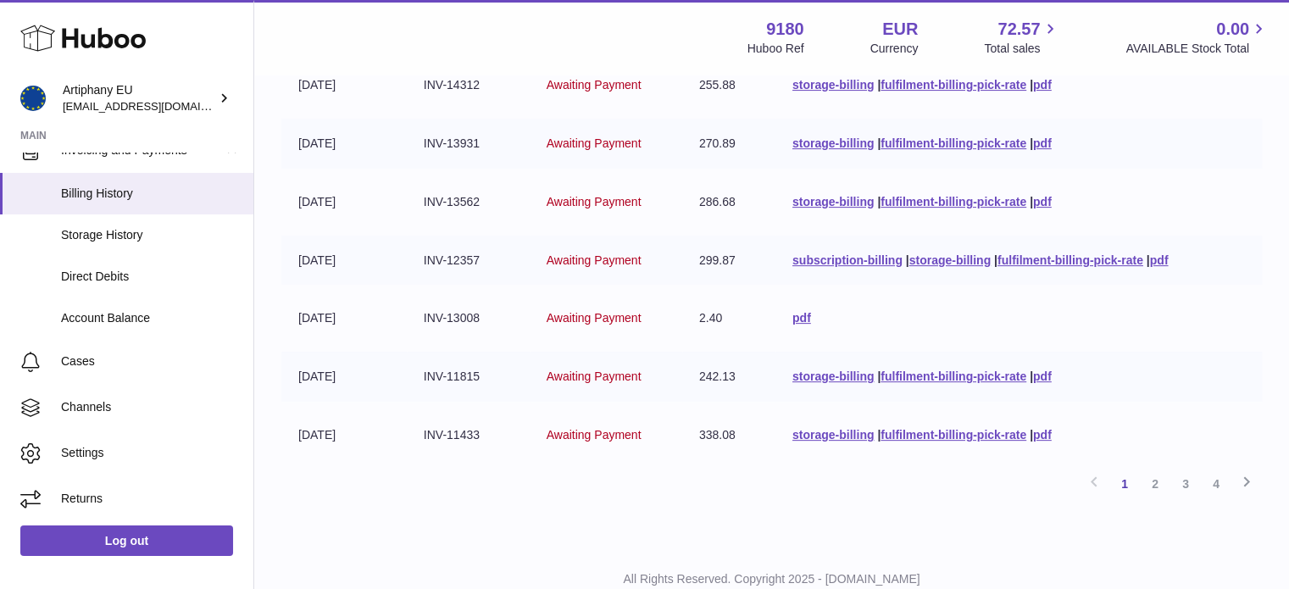
scroll to position [495, 0]
click at [1156, 469] on link "2" at bounding box center [1155, 484] width 31 height 31
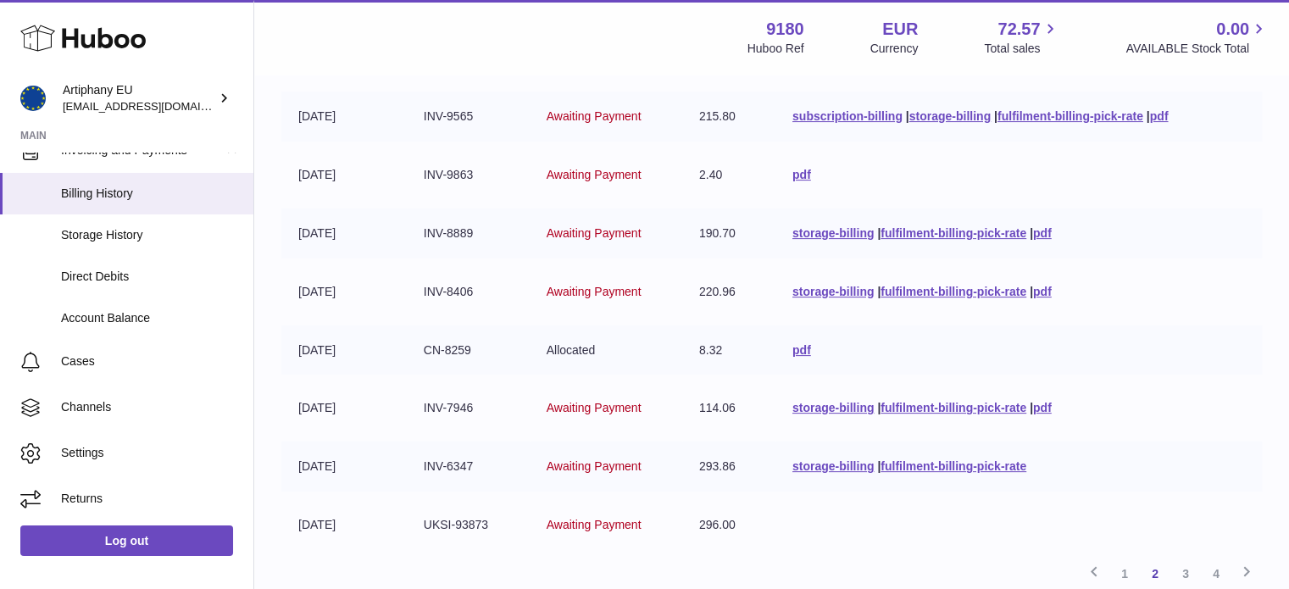
scroll to position [508, 0]
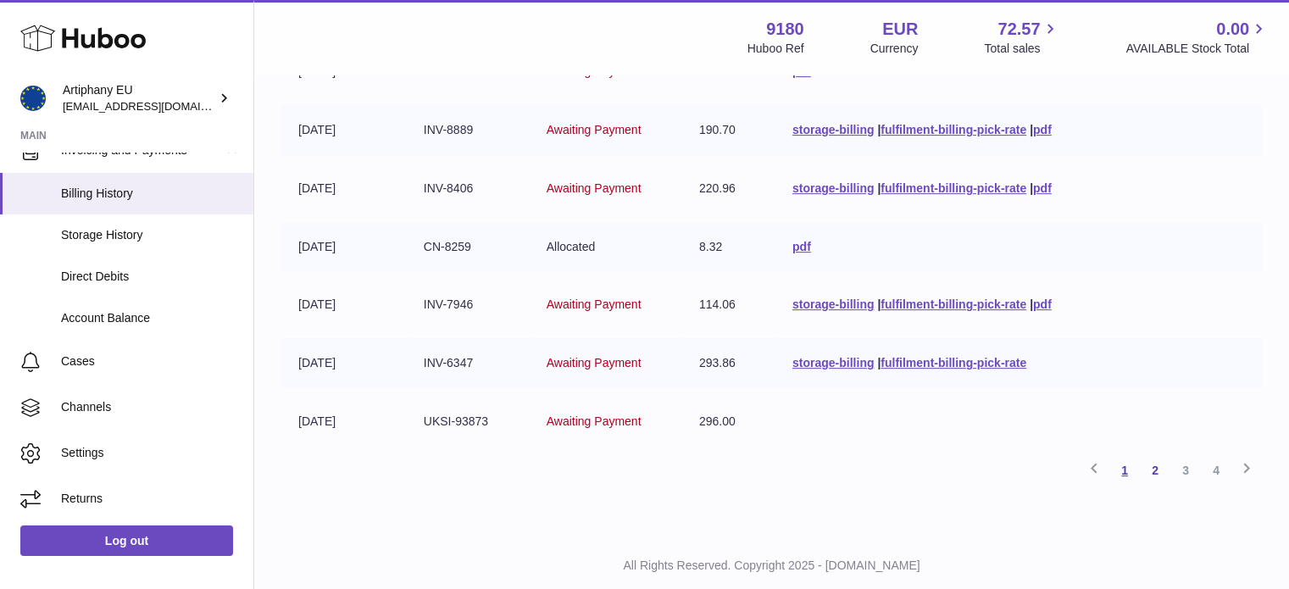
click at [1123, 455] on link "1" at bounding box center [1124, 470] width 31 height 31
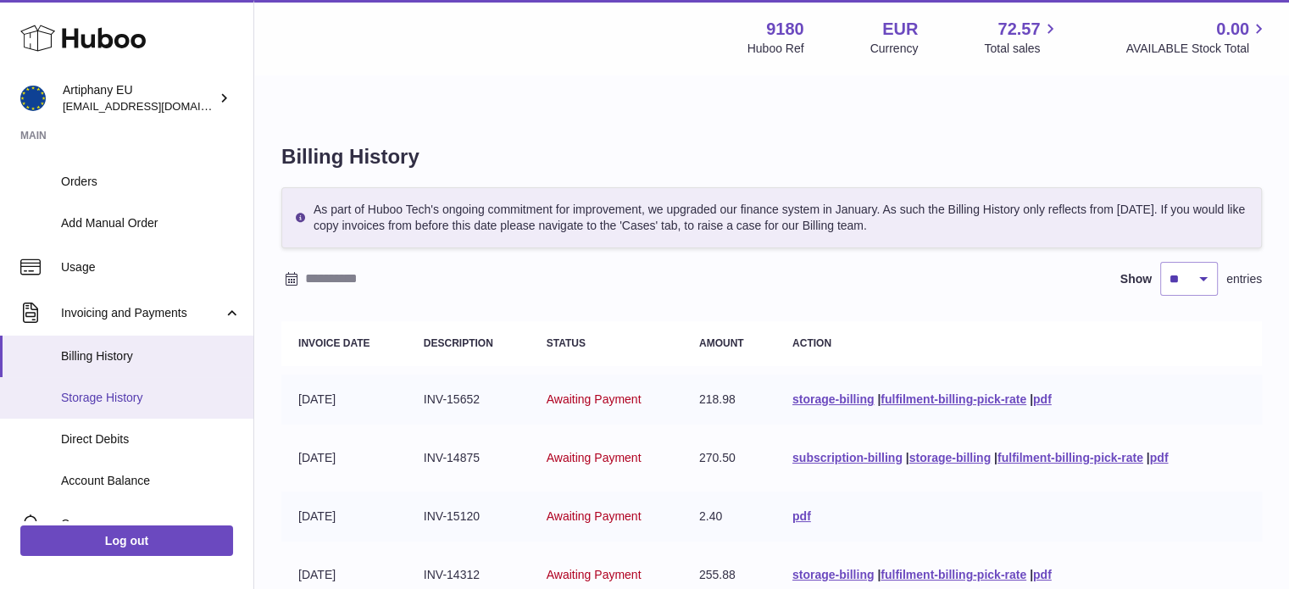
scroll to position [424, 0]
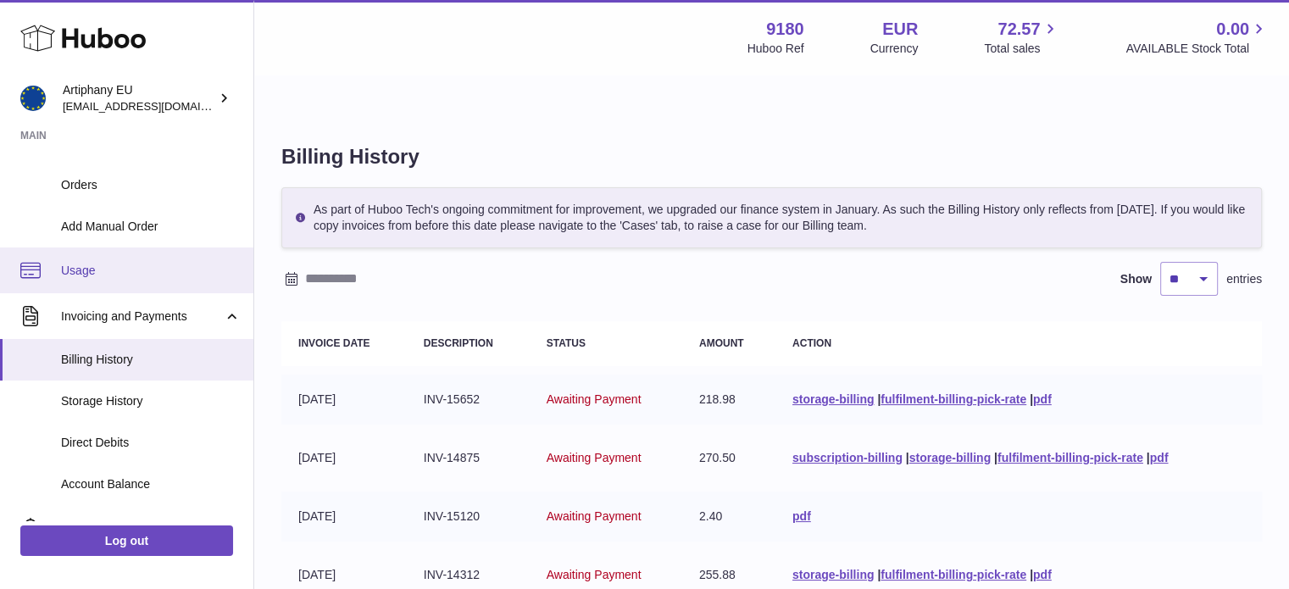
click at [136, 276] on span "Usage" at bounding box center [151, 271] width 180 height 16
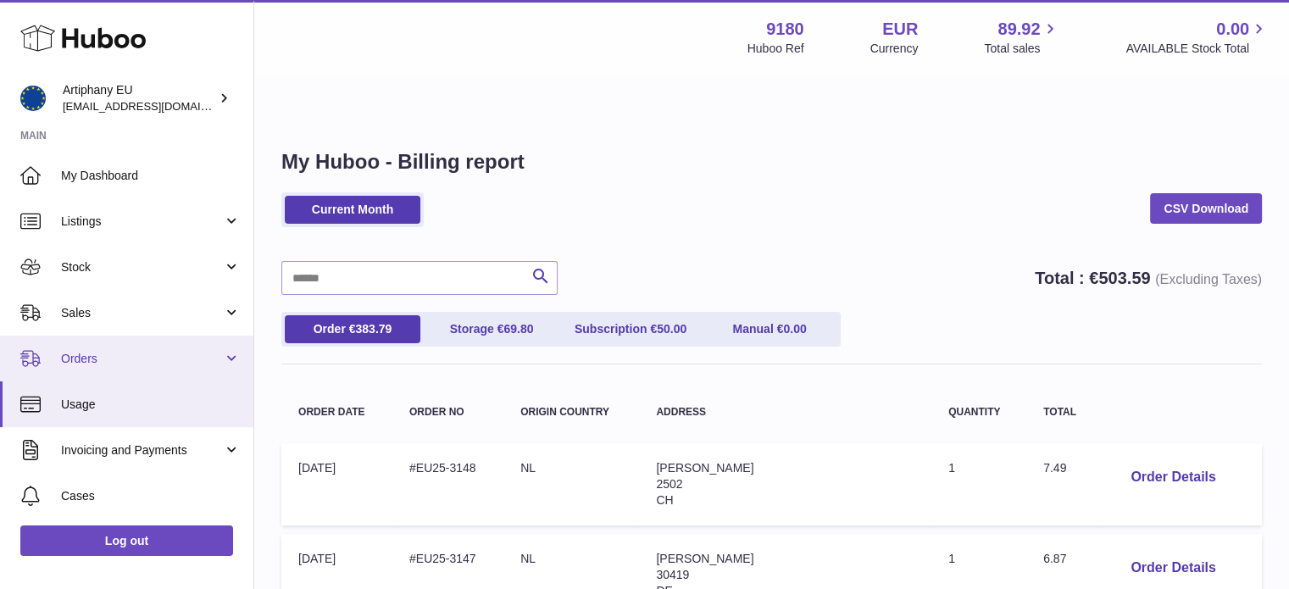
click at [127, 363] on span "Orders" at bounding box center [142, 359] width 162 height 16
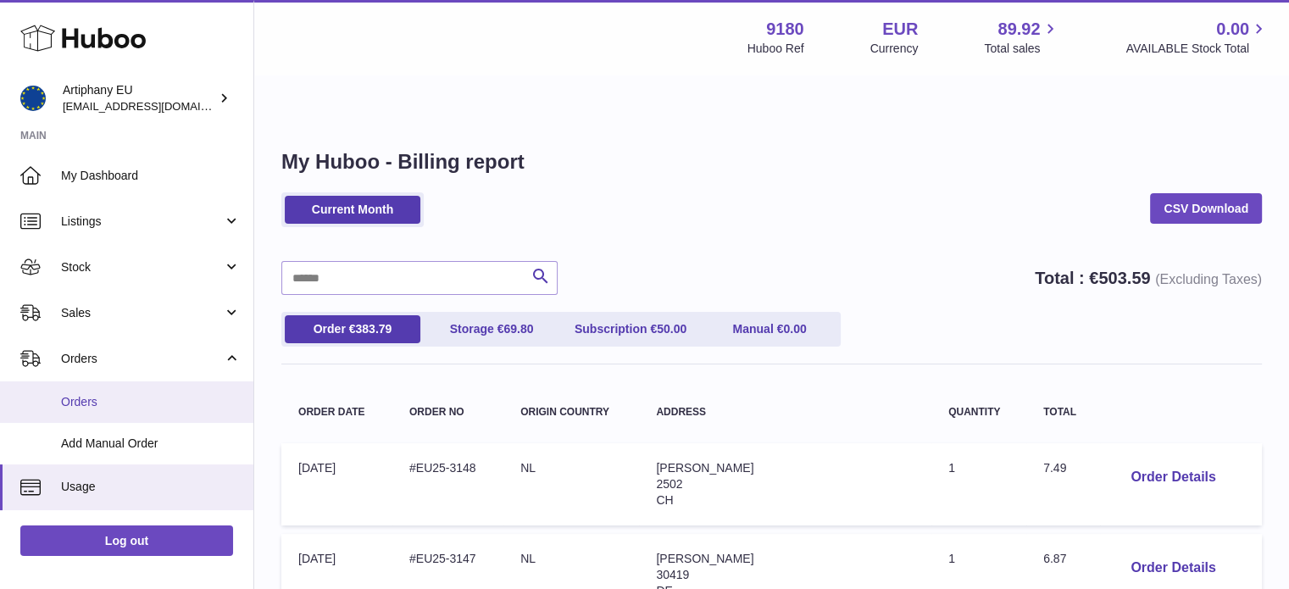
click at [125, 397] on span "Orders" at bounding box center [151, 402] width 180 height 16
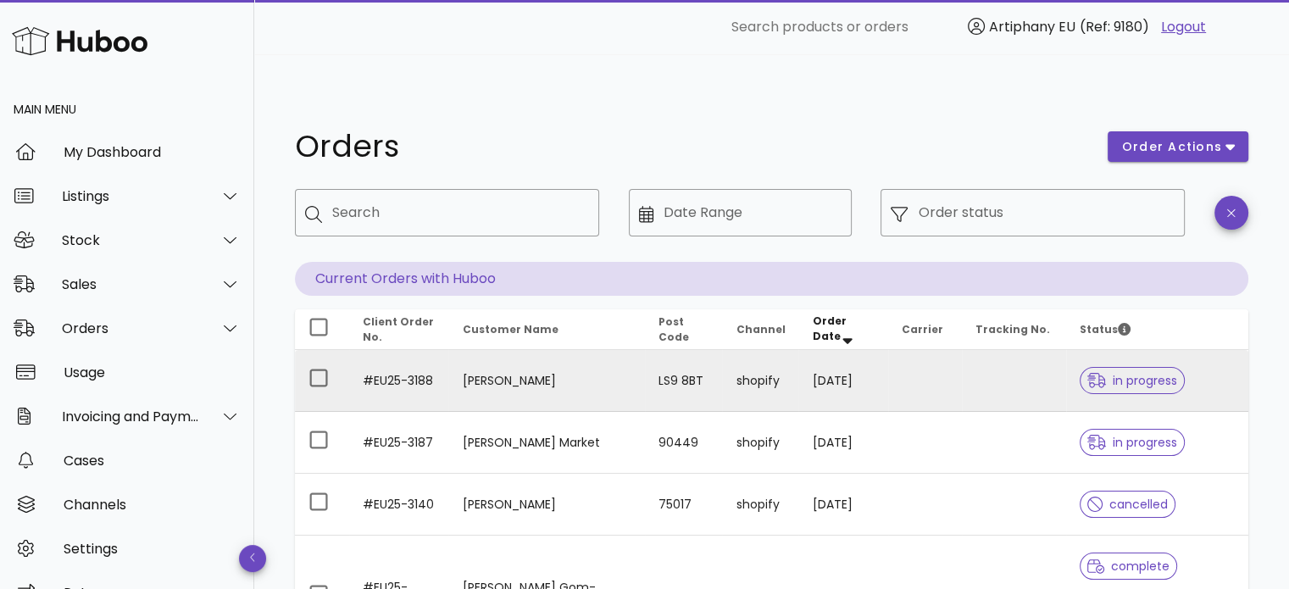
click at [1087, 374] on span "in progress" at bounding box center [1132, 380] width 90 height 12
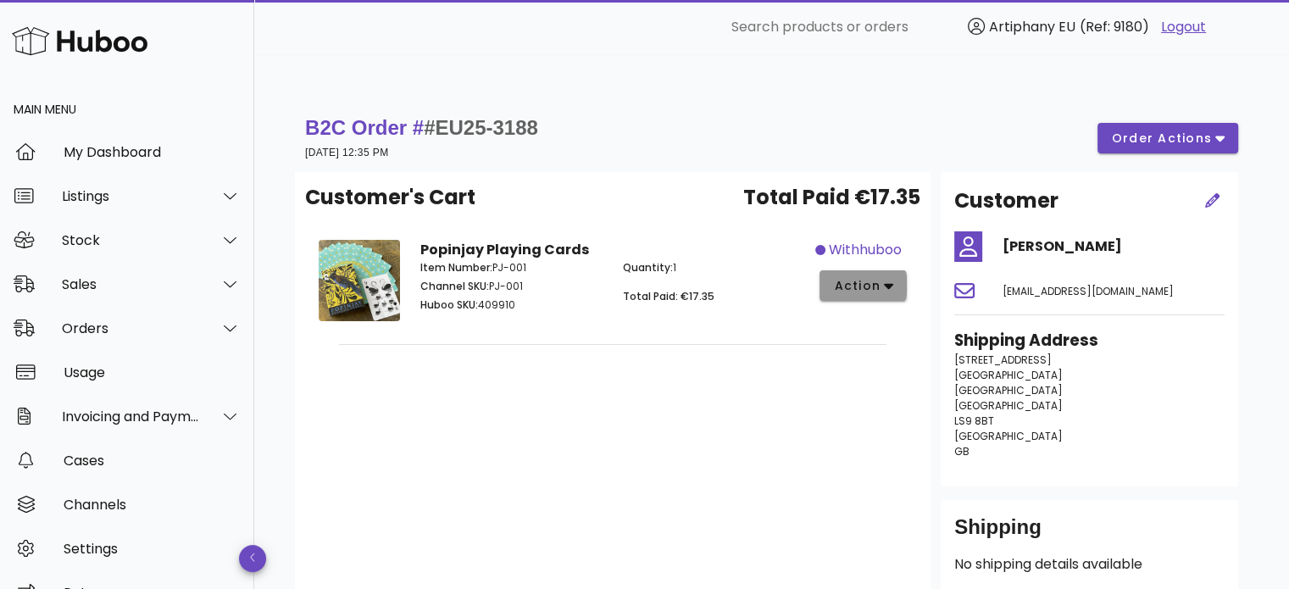
click at [882, 277] on span "action" at bounding box center [863, 286] width 60 height 18
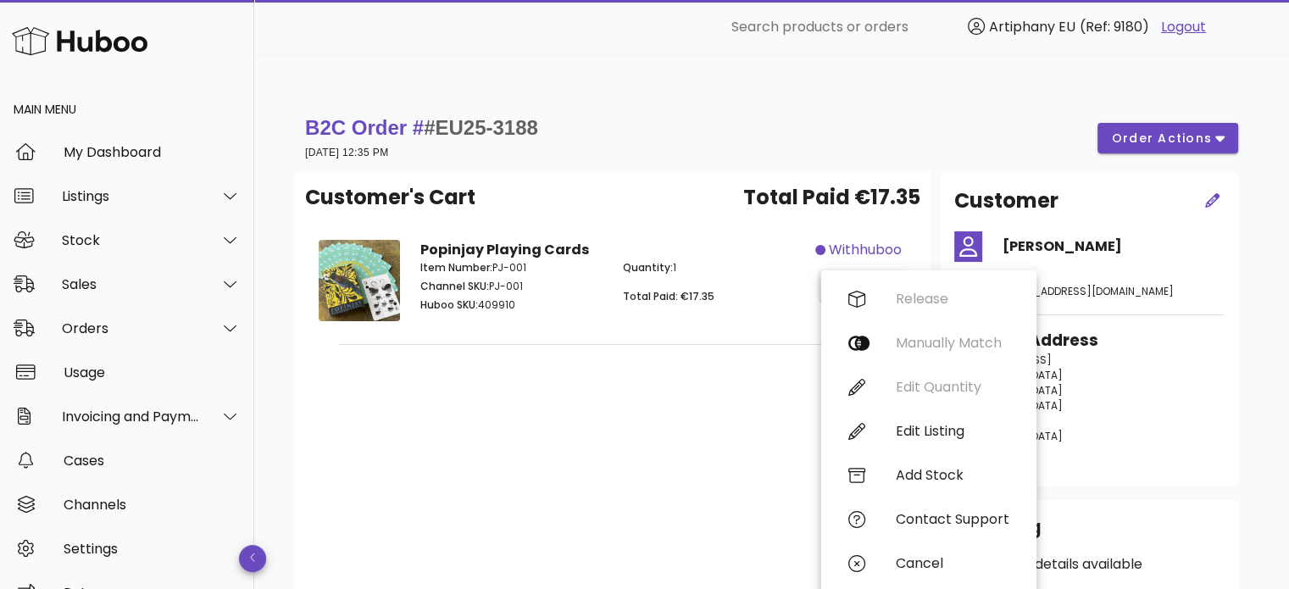
click at [696, 276] on div "Quantity: 1 Total Paid: €17.35" at bounding box center [714, 289] width 202 height 78
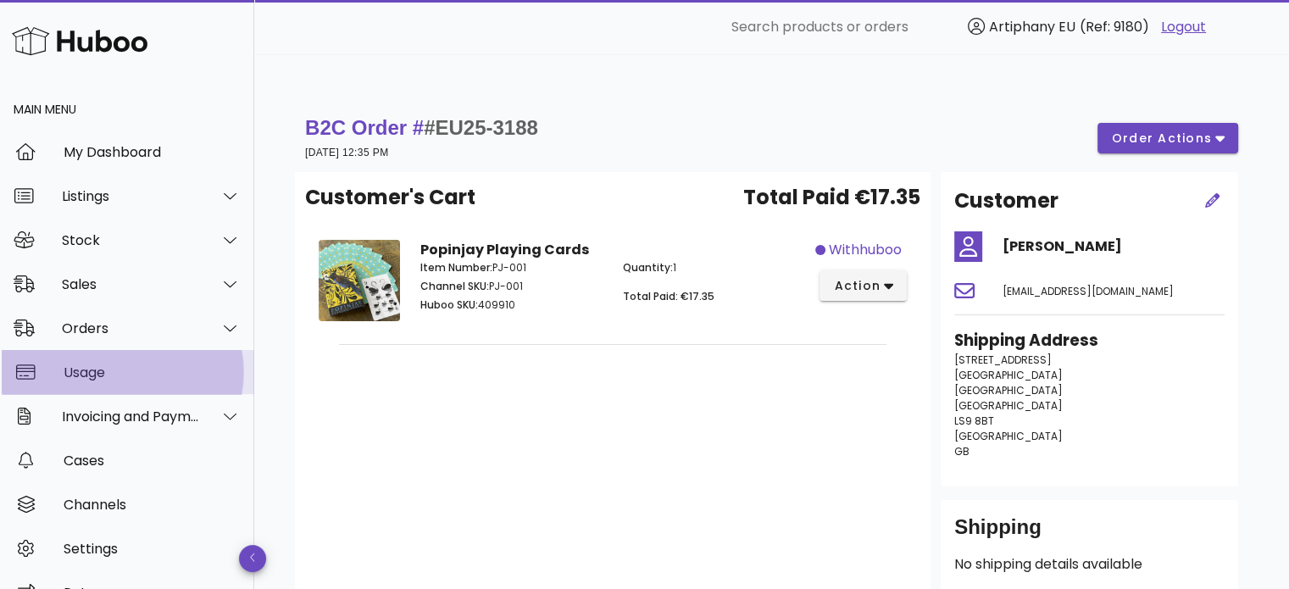
click at [79, 366] on div "Usage" at bounding box center [152, 372] width 177 height 16
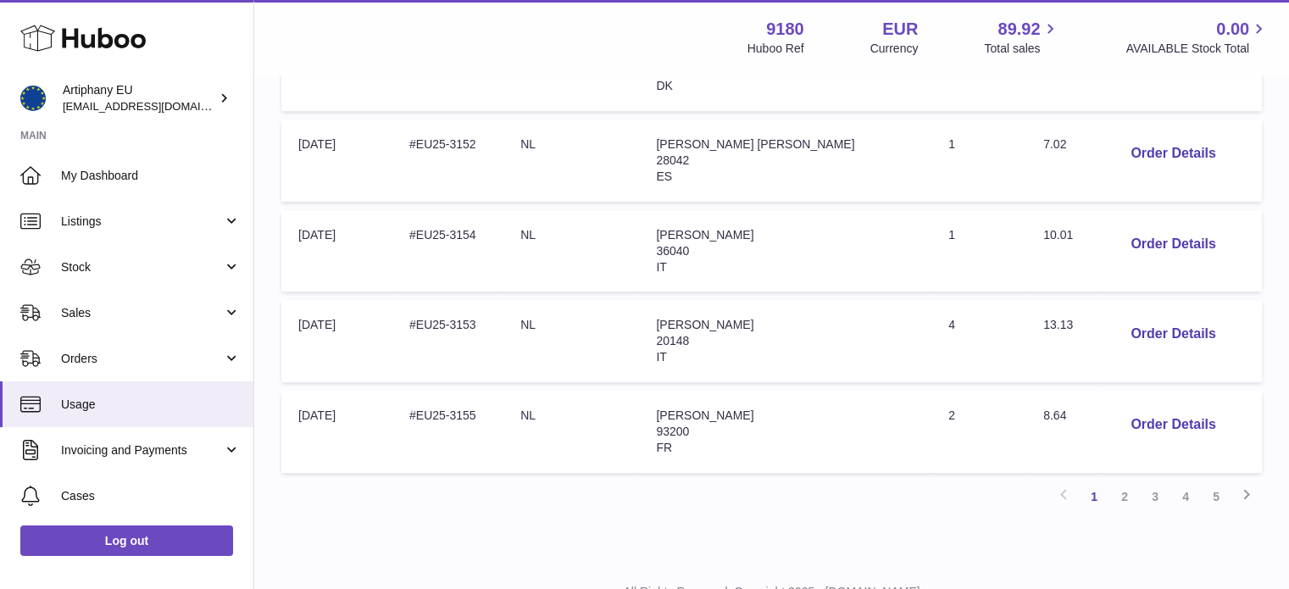
scroll to position [892, 0]
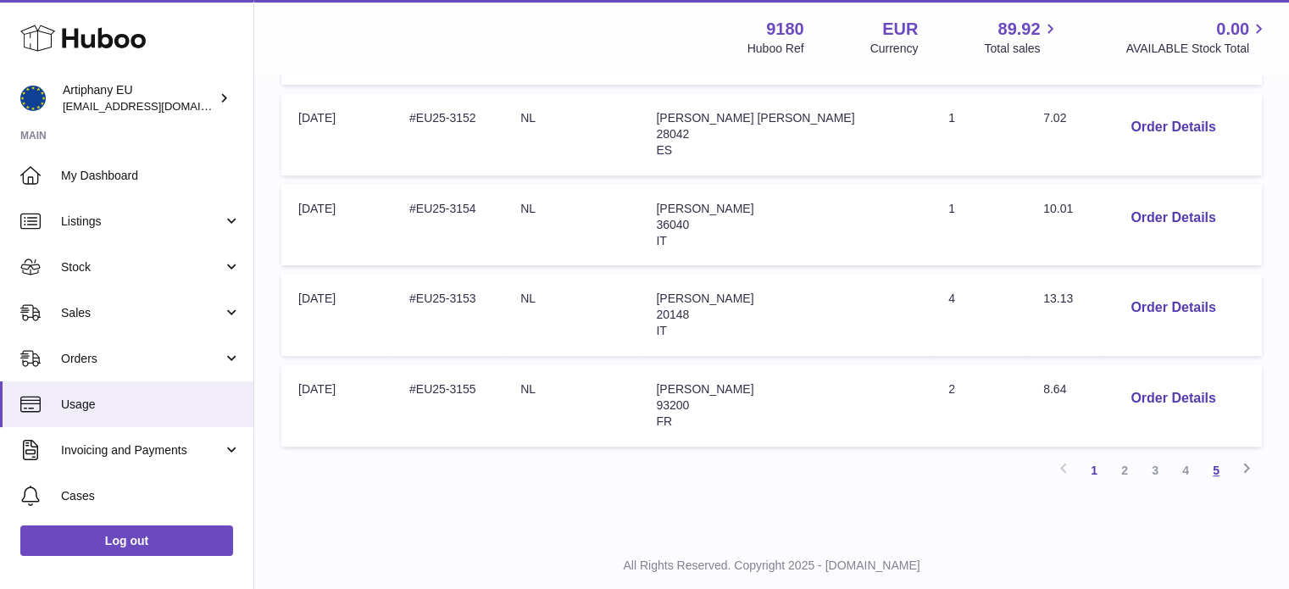
click at [1225, 455] on link "5" at bounding box center [1216, 470] width 31 height 31
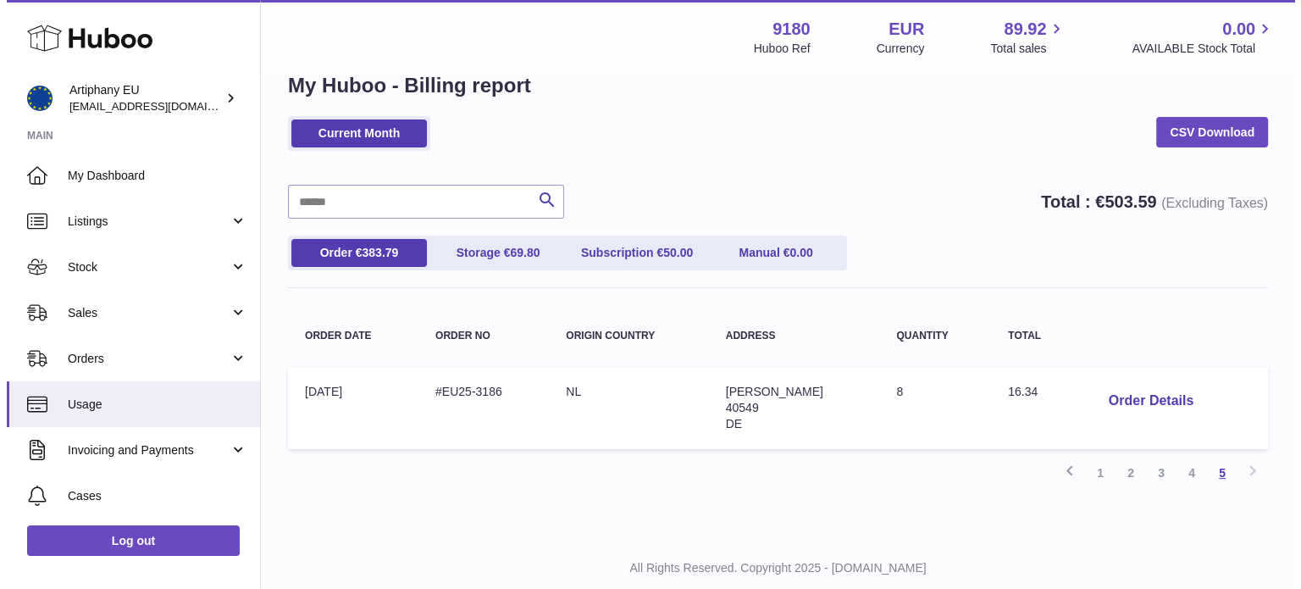
scroll to position [81, 0]
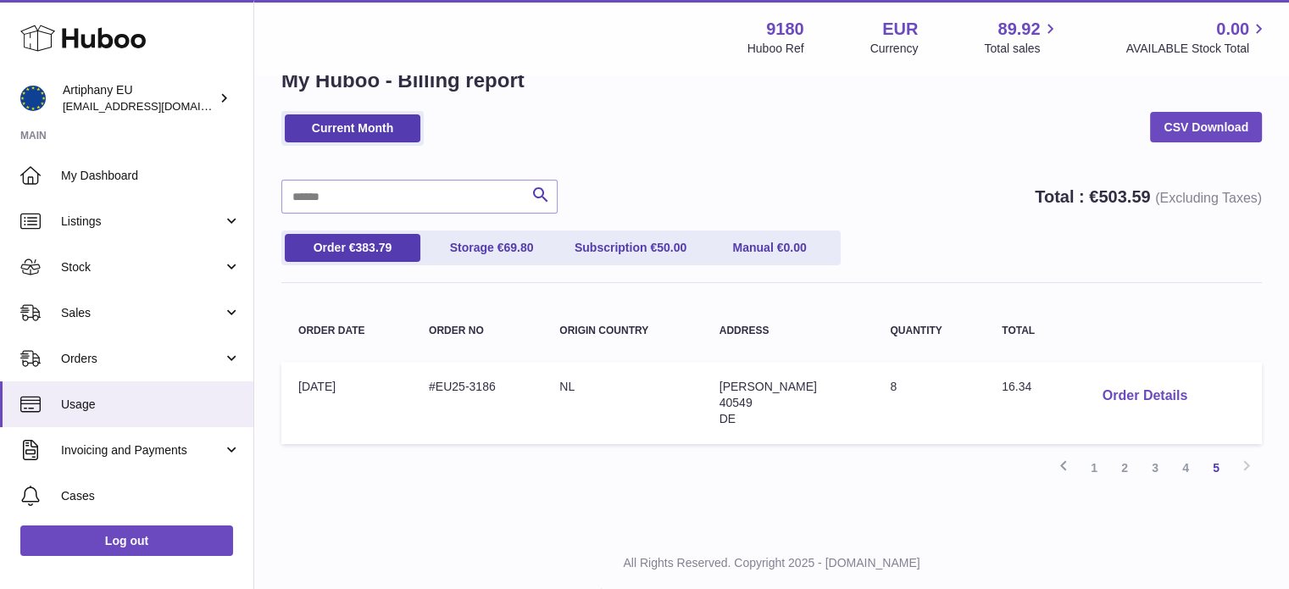
click at [1148, 379] on button "Order Details" at bounding box center [1145, 396] width 112 height 35
click at [1074, 461] on div at bounding box center [644, 294] width 1289 height 589
click at [1132, 379] on button "Order Details" at bounding box center [1145, 396] width 112 height 35
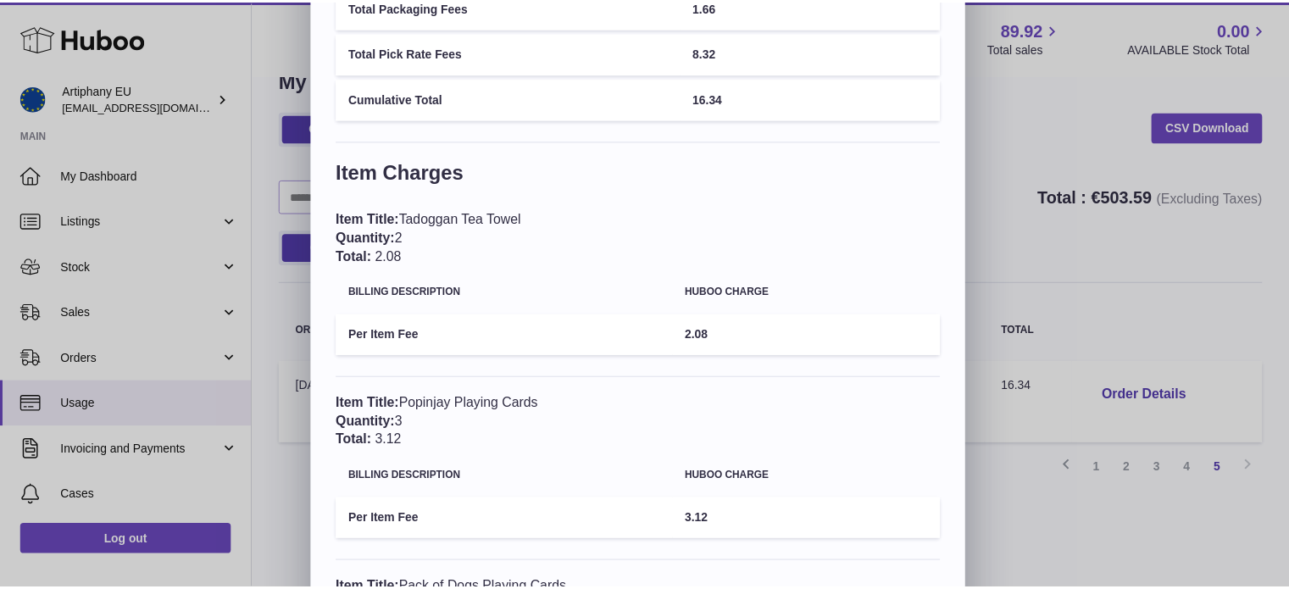
scroll to position [0, 0]
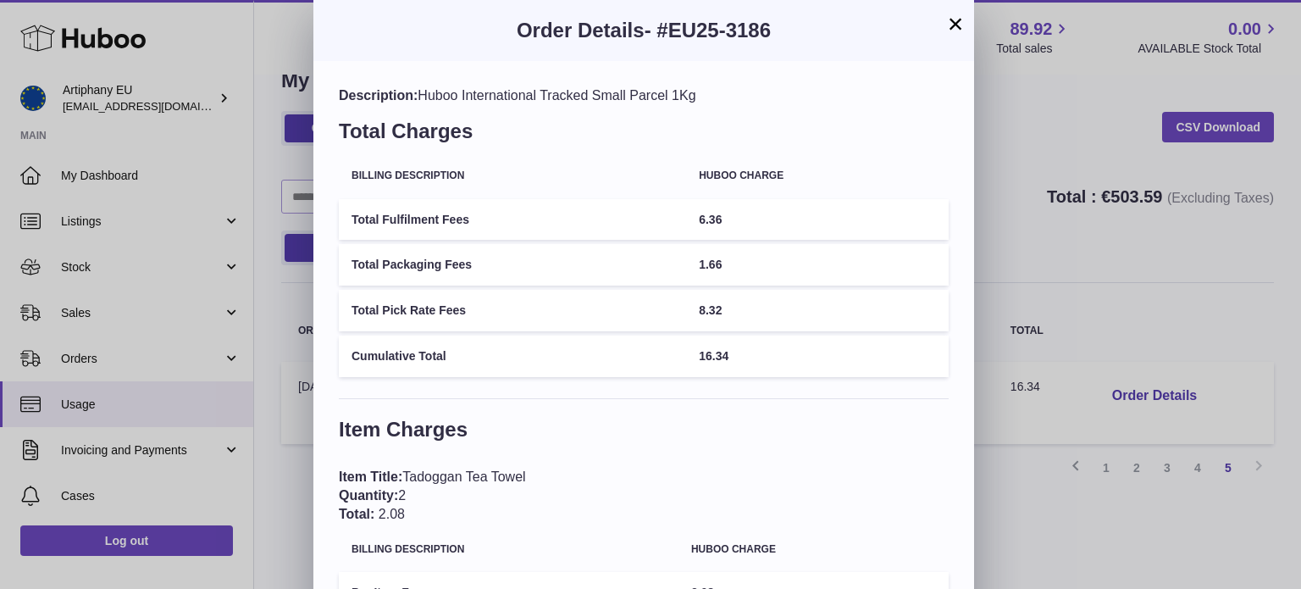
click at [952, 20] on button "×" at bounding box center [956, 24] width 20 height 20
